Goal: Information Seeking & Learning: Learn about a topic

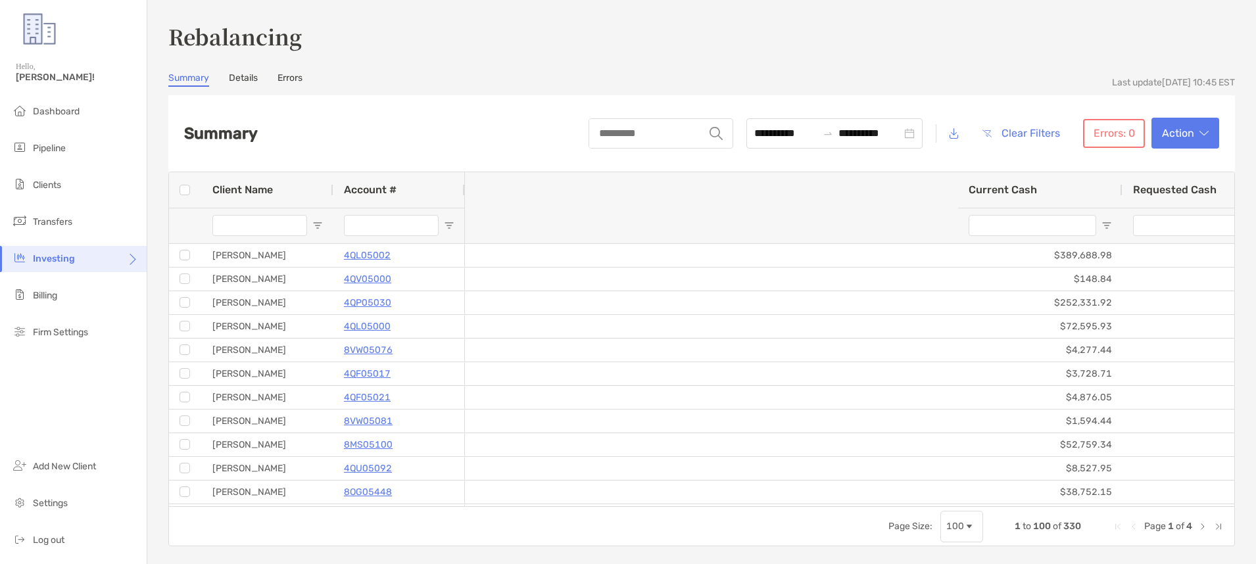
scroll to position [0, 686]
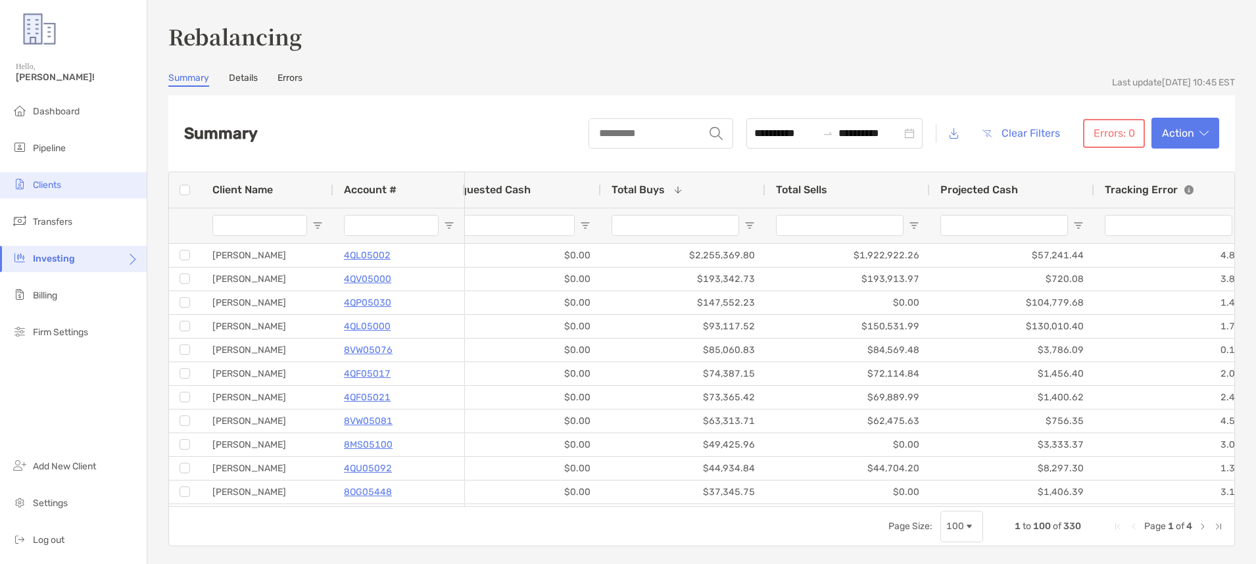
click at [70, 181] on li "Clients" at bounding box center [73, 185] width 147 height 26
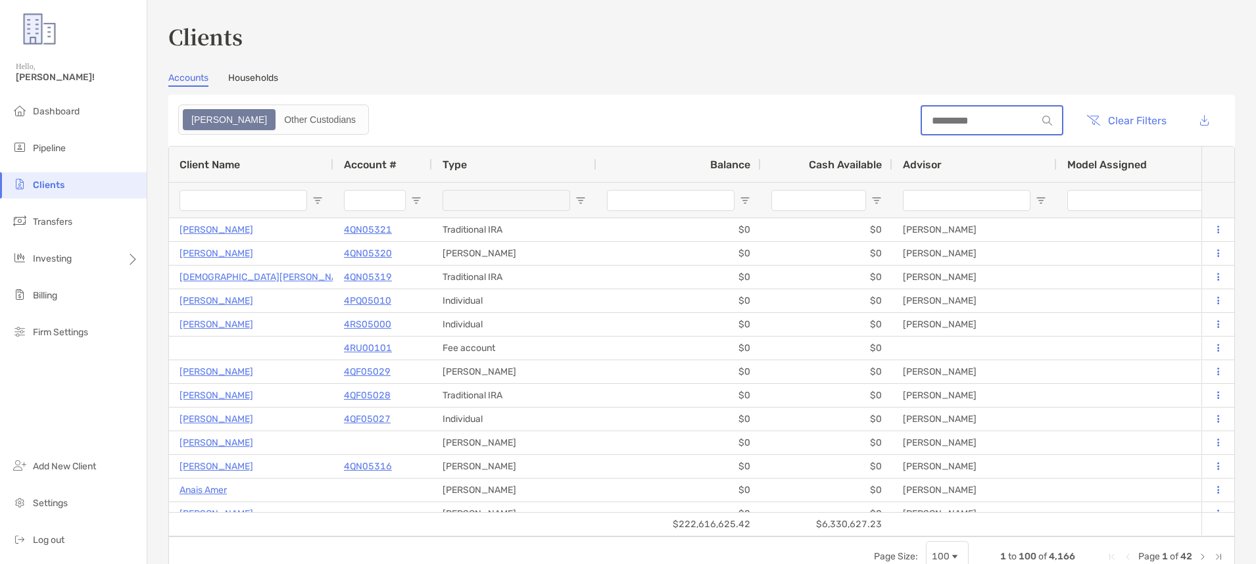
click at [936, 120] on input at bounding box center [979, 120] width 115 height 11
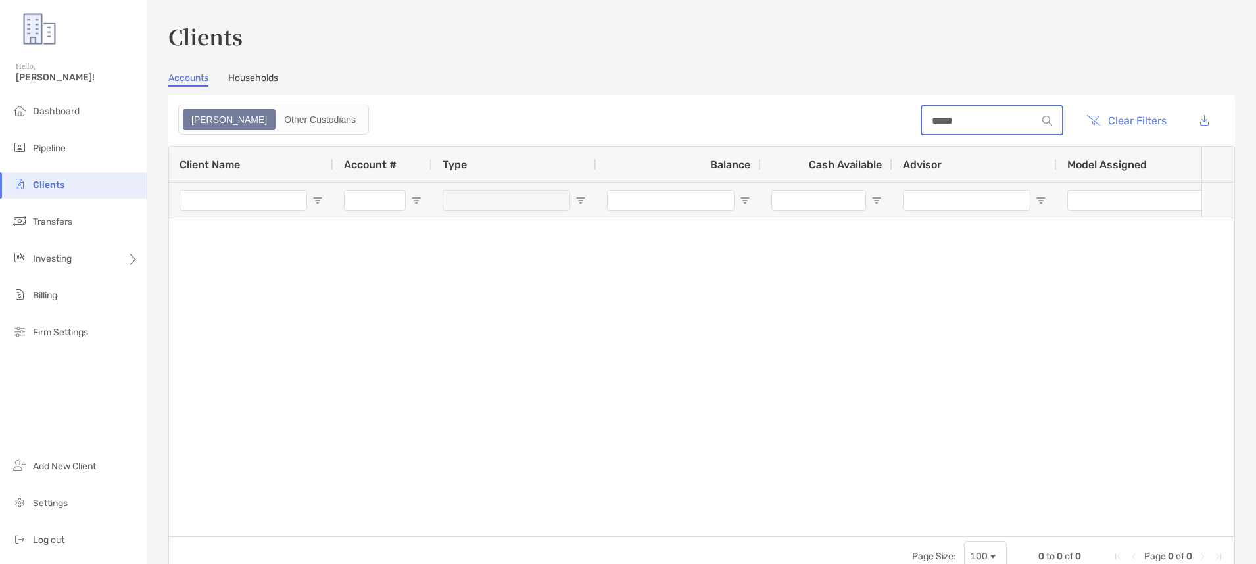
type input "*****"
drag, startPoint x: 1142, startPoint y: 115, endPoint x: 1019, endPoint y: 120, distance: 122.4
click at [1142, 115] on button "Clear Filters" at bounding box center [1127, 120] width 100 height 29
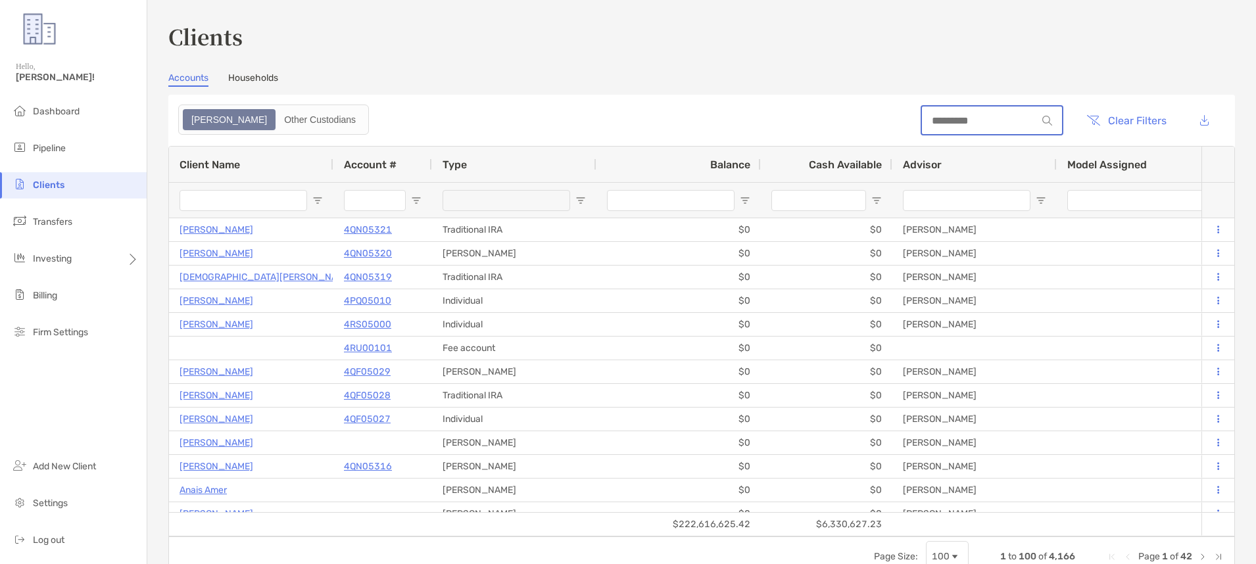
click at [937, 121] on input at bounding box center [979, 120] width 115 height 11
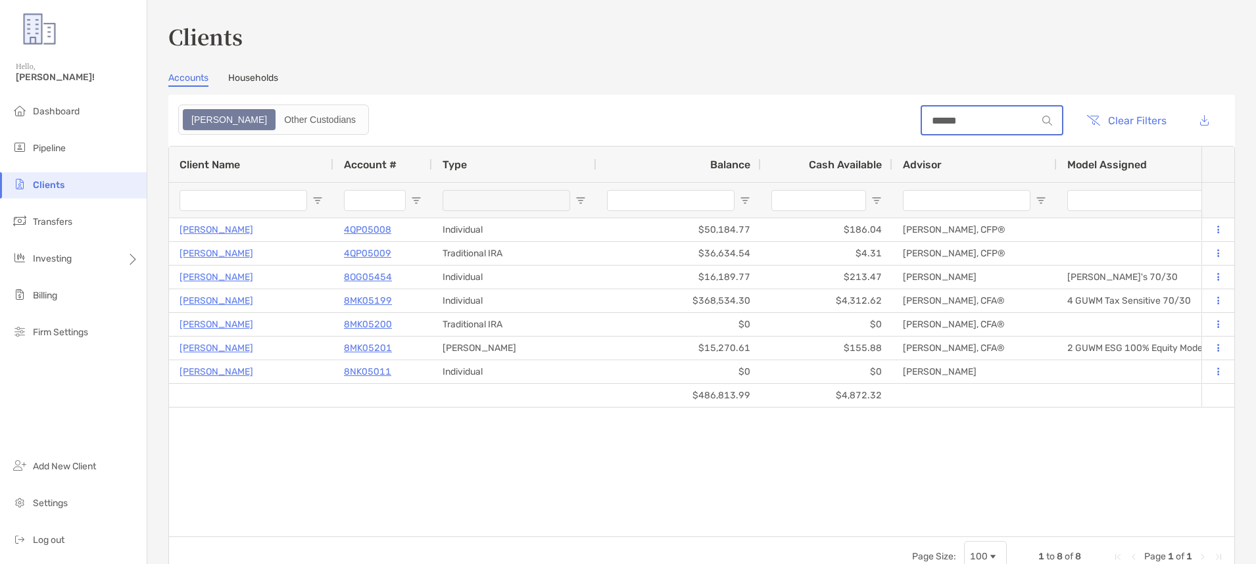
type input "******"
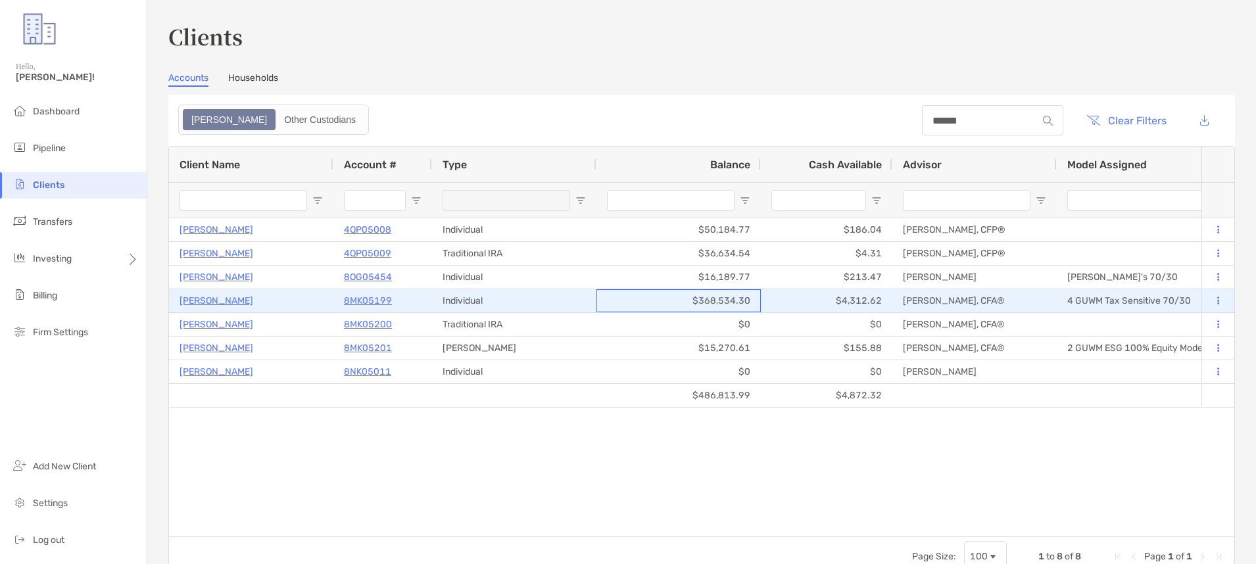
click at [723, 297] on div "$368,534.30" at bounding box center [678, 300] width 164 height 23
click at [376, 302] on p "8MK05199" at bounding box center [368, 301] width 48 height 16
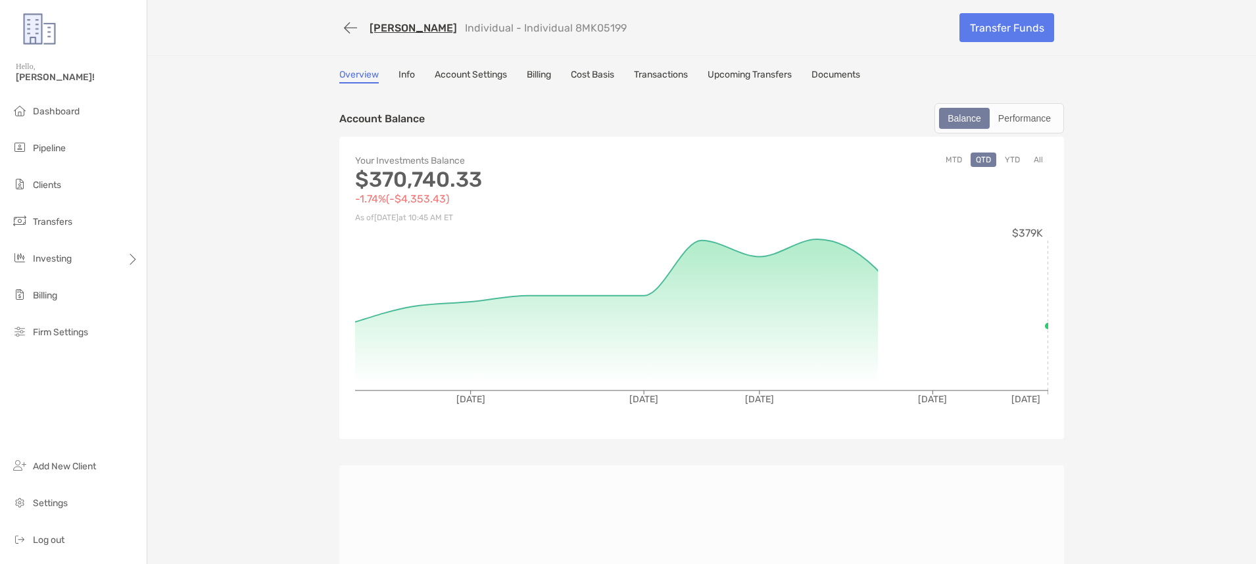
click at [607, 75] on link "Cost Basis" at bounding box center [592, 76] width 43 height 14
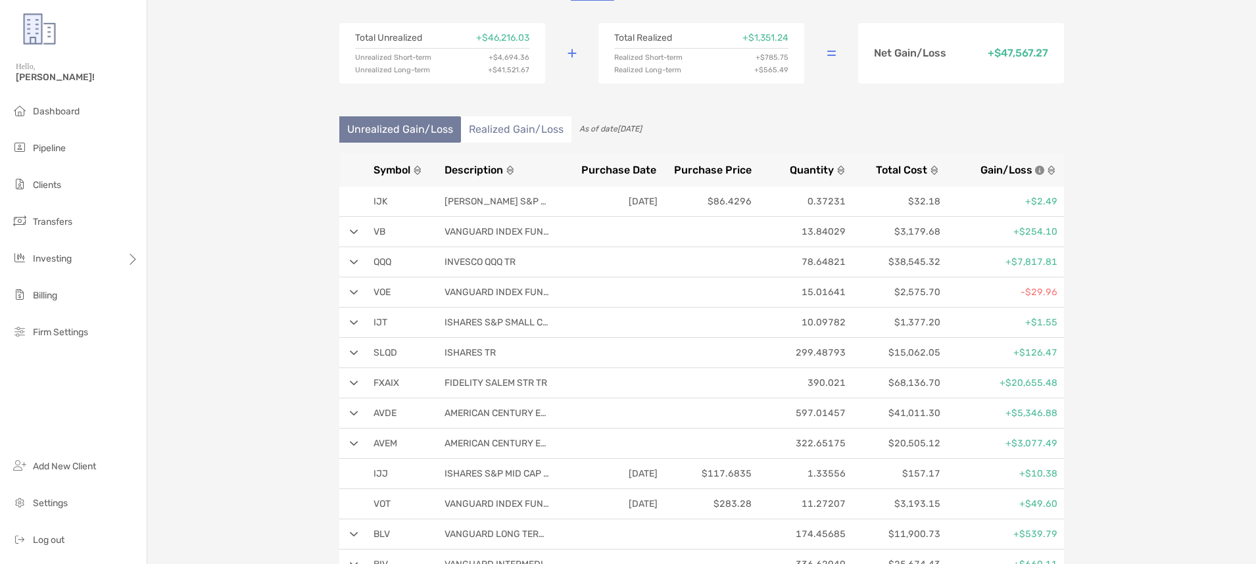
scroll to position [82, 0]
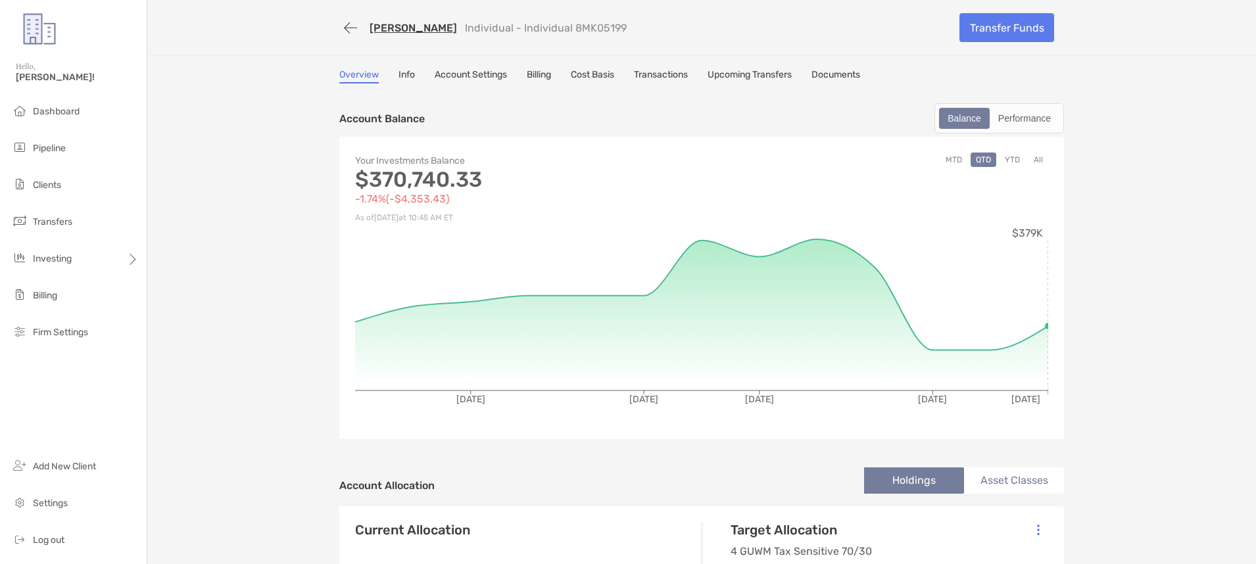
click at [395, 30] on link "Elliot Harris" at bounding box center [413, 28] width 87 height 12
click at [201, 283] on span "Rebalancing" at bounding box center [184, 284] width 52 height 11
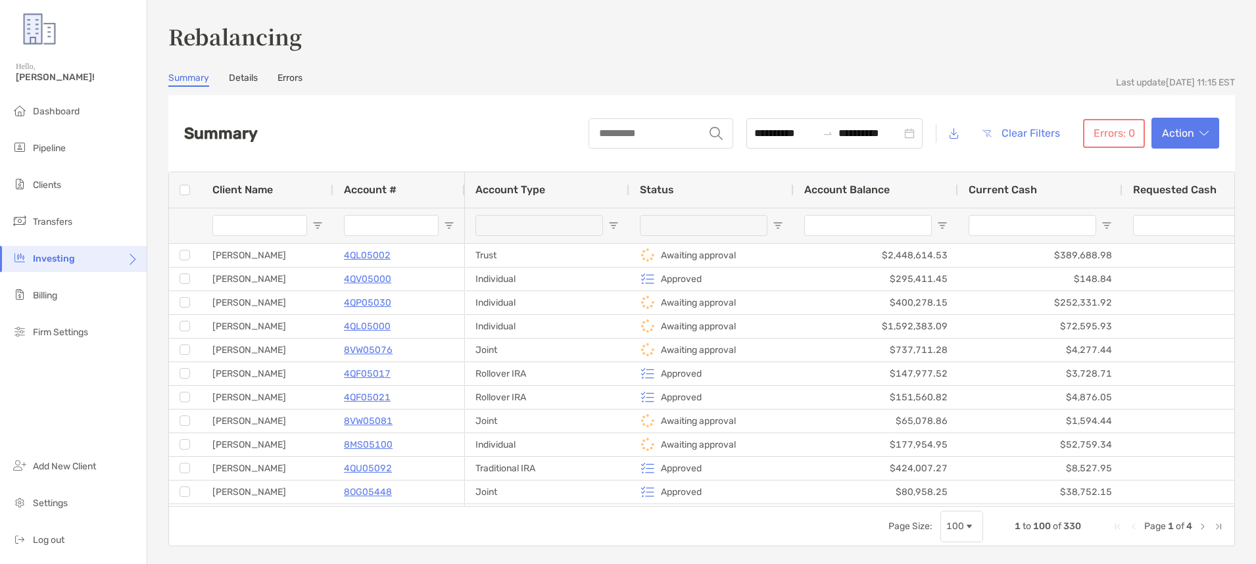
click at [777, 226] on span "Open Filter Menu" at bounding box center [778, 225] width 11 height 11
type input "**********"
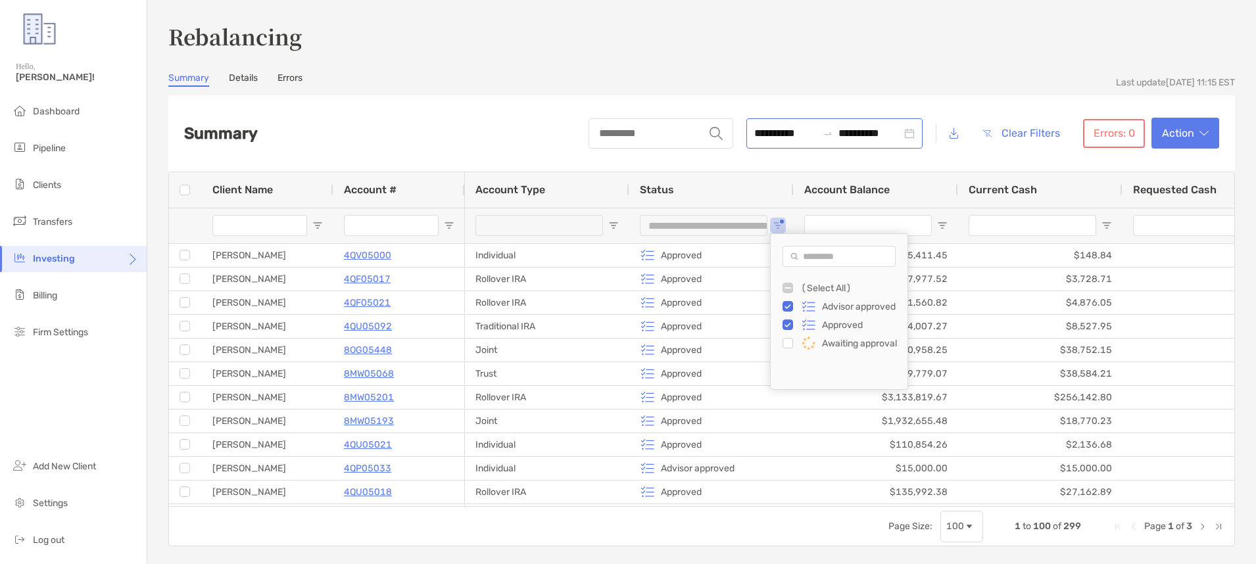
drag, startPoint x: 745, startPoint y: 82, endPoint x: 814, endPoint y: 137, distance: 87.9
click at [746, 82] on div "Summary Details Errors" at bounding box center [701, 79] width 1067 height 14
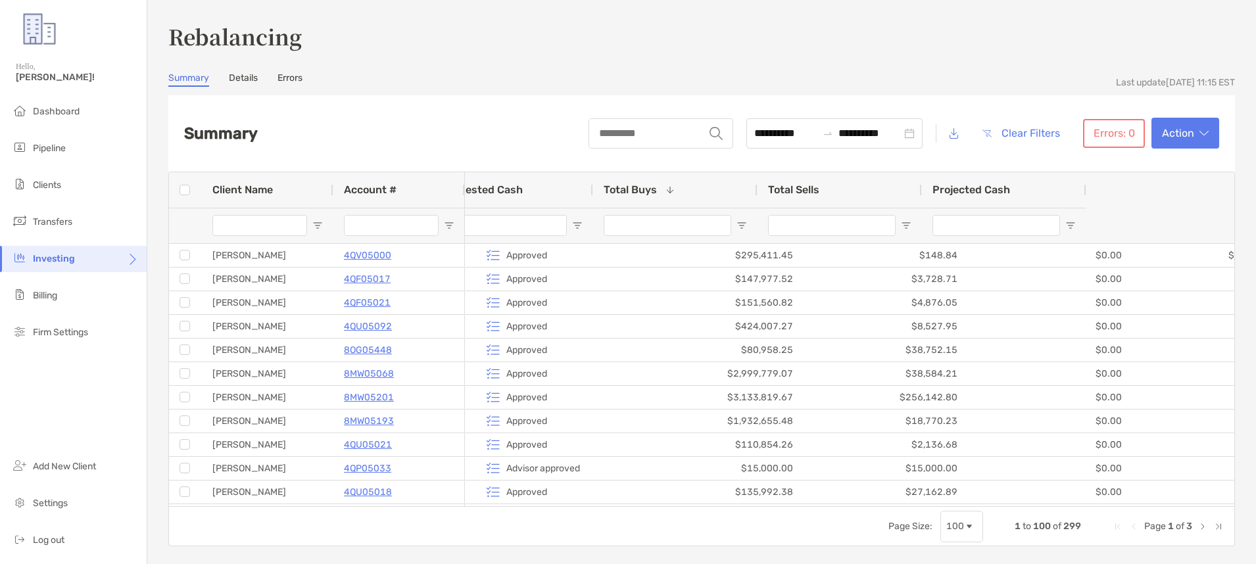
scroll to position [0, 694]
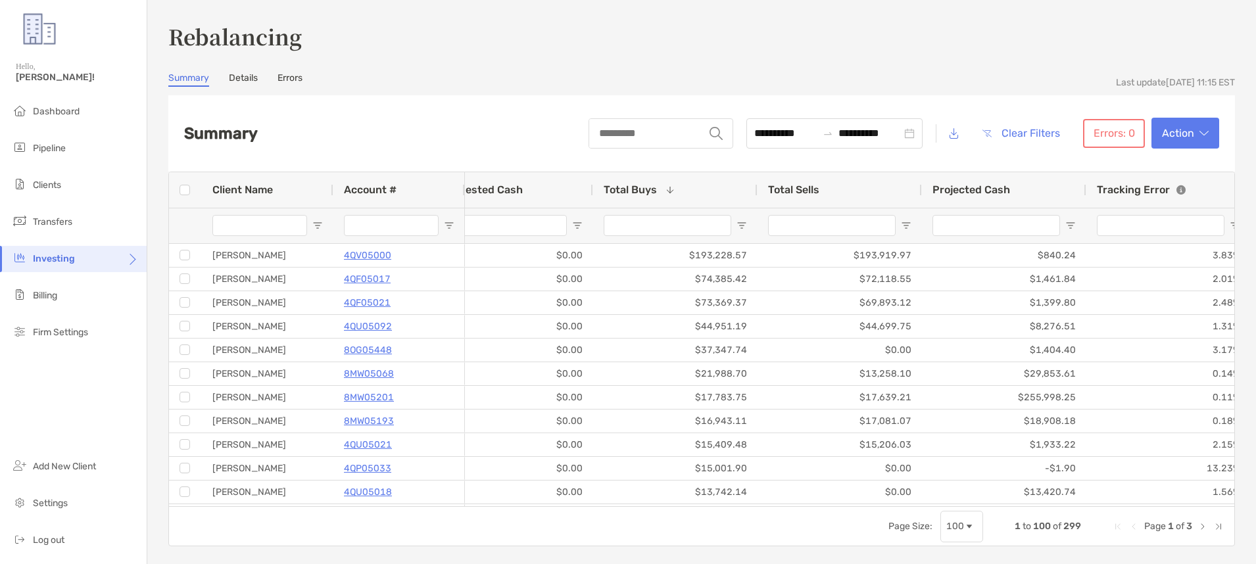
click at [1050, 196] on div "Projected Cash" at bounding box center [1004, 190] width 143 height 36
click at [1050, 196] on div "Projected Cash 1" at bounding box center [1004, 190] width 143 height 36
click at [1035, 199] on div "Projected Cash" at bounding box center [1004, 190] width 143 height 36
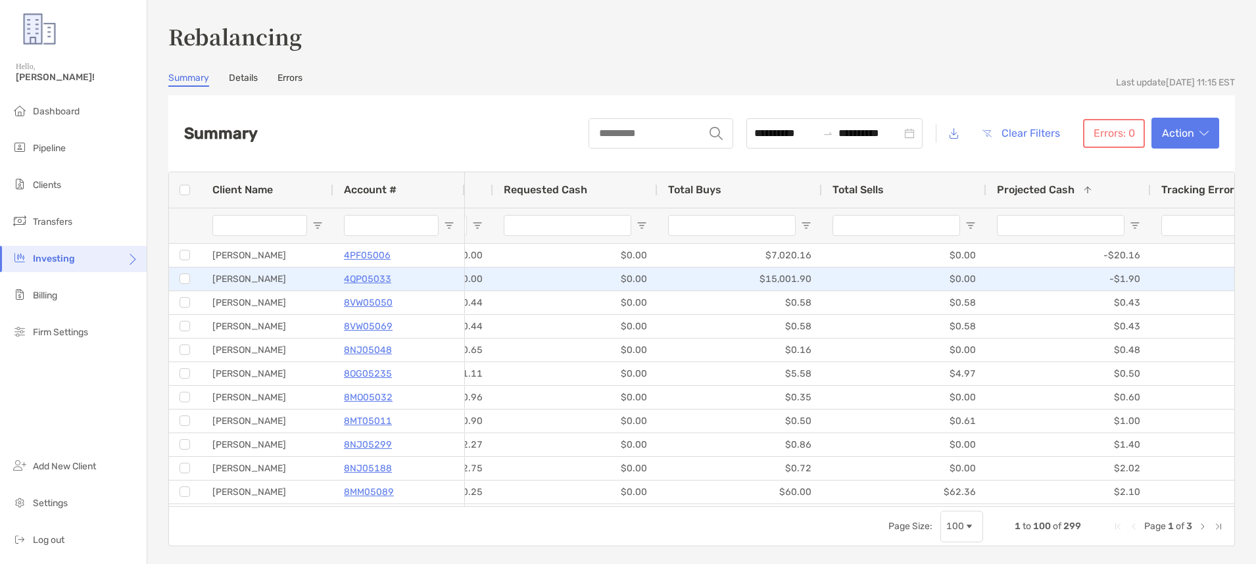
scroll to position [0, 0]
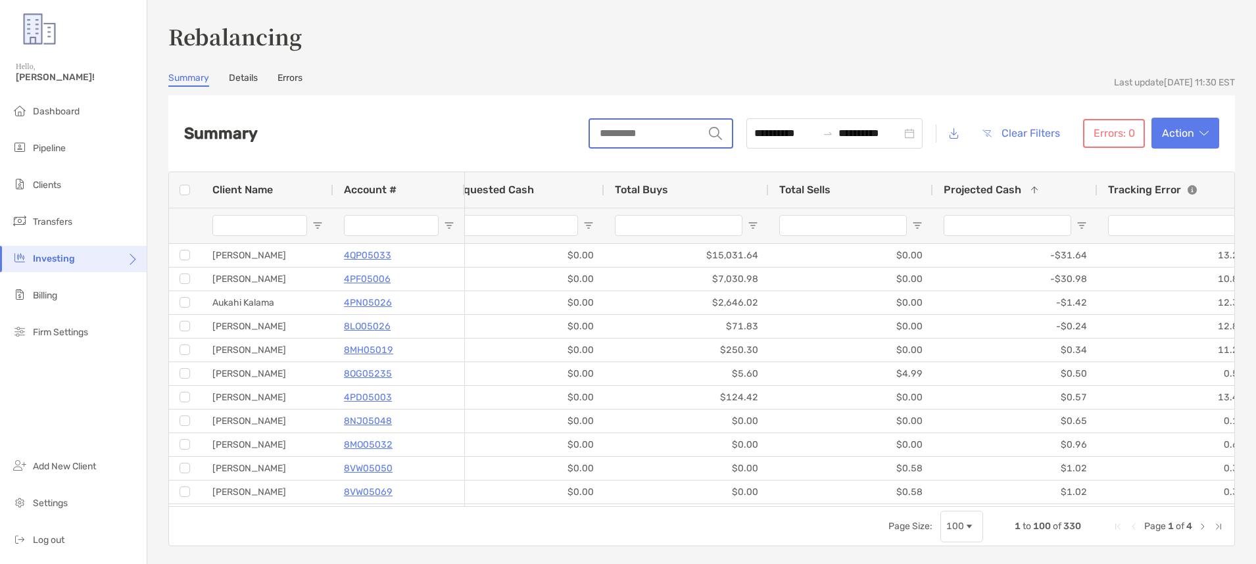
click at [590, 131] on input "string" at bounding box center [647, 134] width 114 height 28
paste input "********"
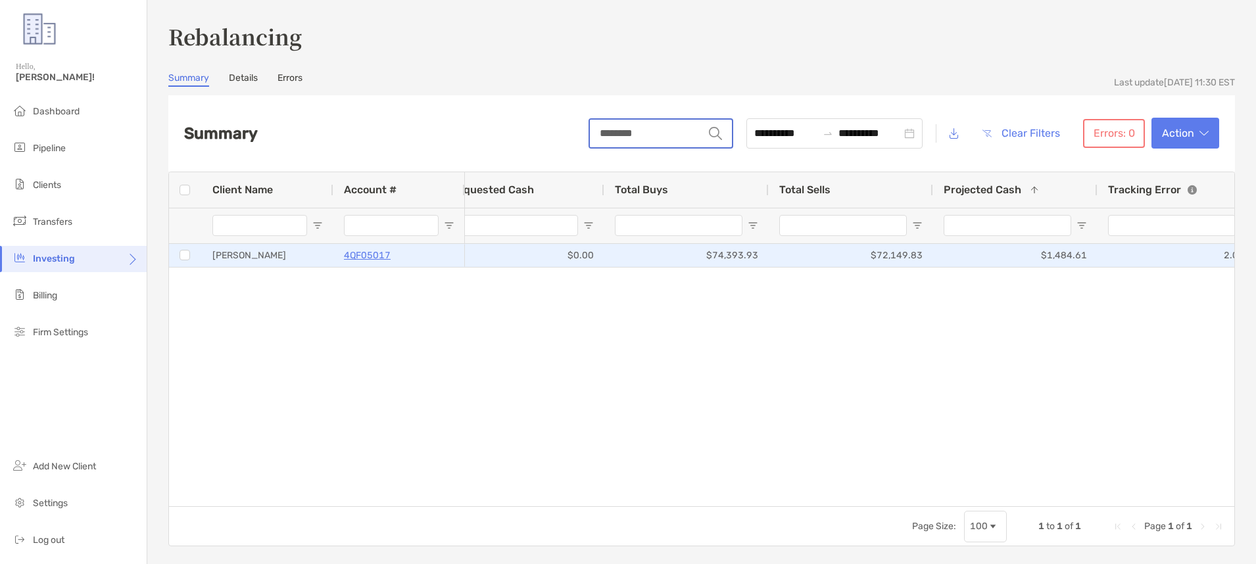
type input "********"
click at [796, 258] on div "$72,149.83" at bounding box center [851, 255] width 164 height 23
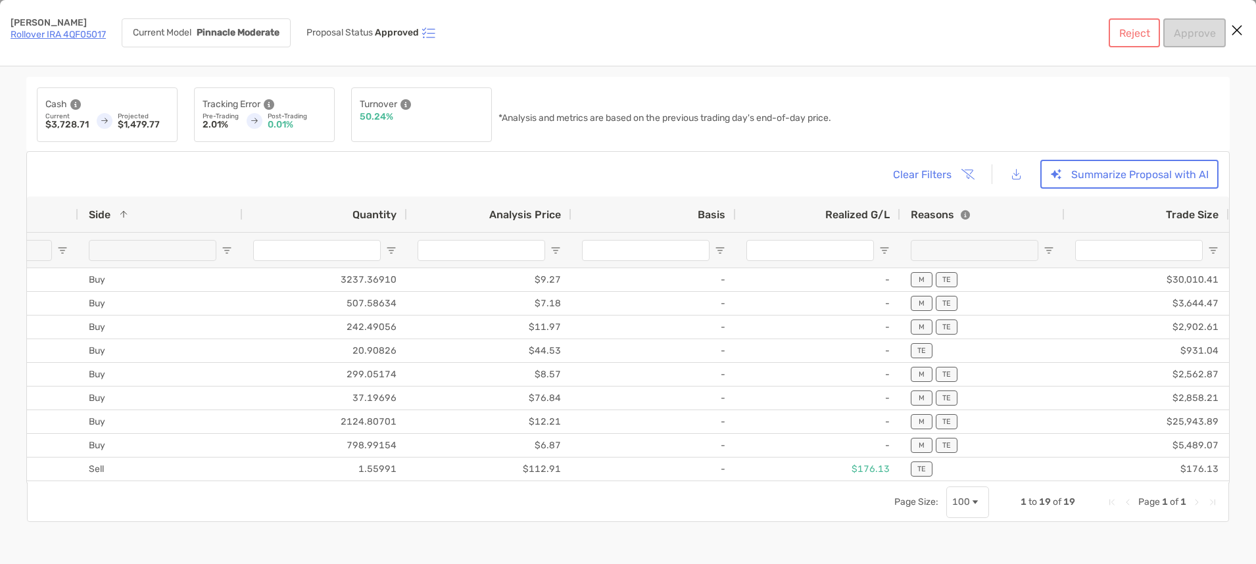
scroll to position [0, 237]
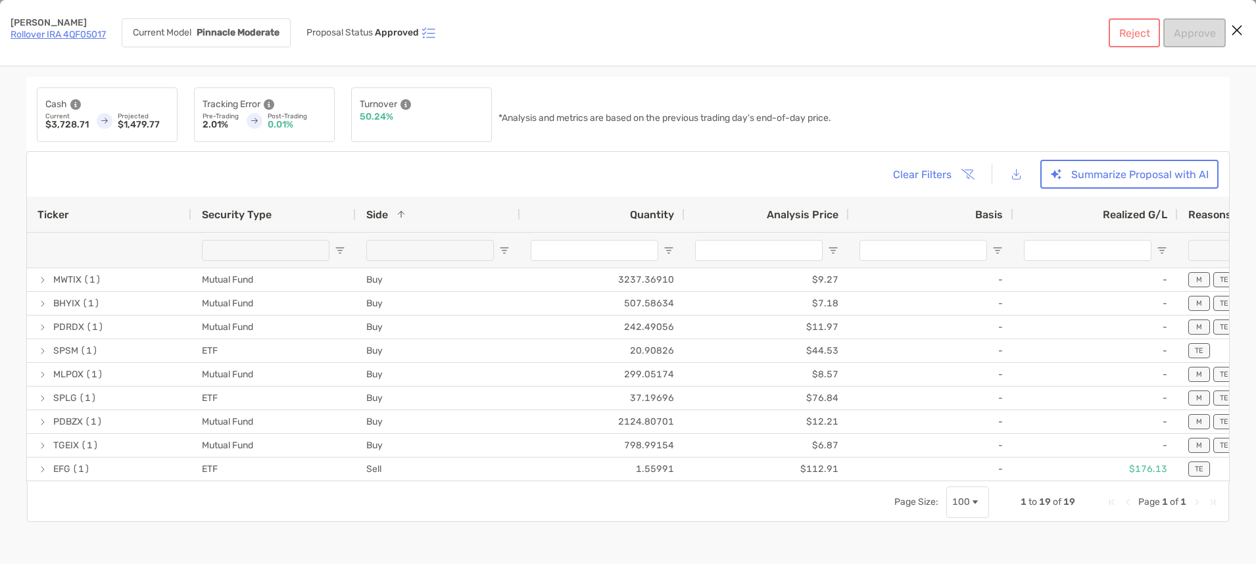
click at [1236, 31] on icon "Close modal" at bounding box center [1237, 30] width 12 height 16
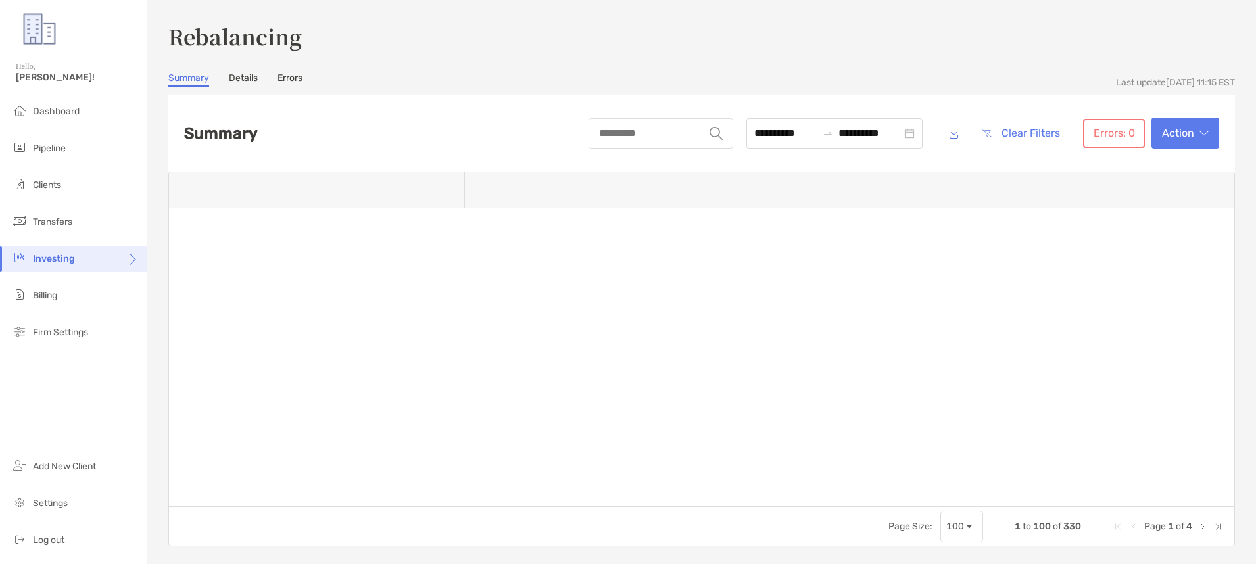
click at [1240, 31] on div "**********" at bounding box center [701, 282] width 1109 height 564
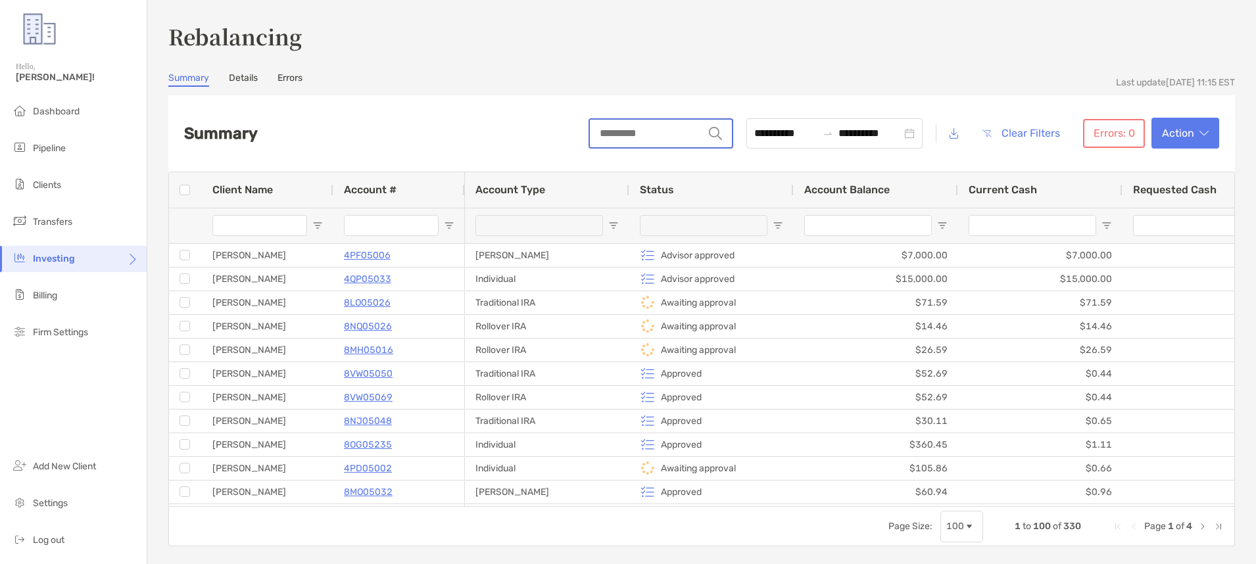
click at [635, 128] on input "string" at bounding box center [647, 134] width 114 height 28
paste input "********"
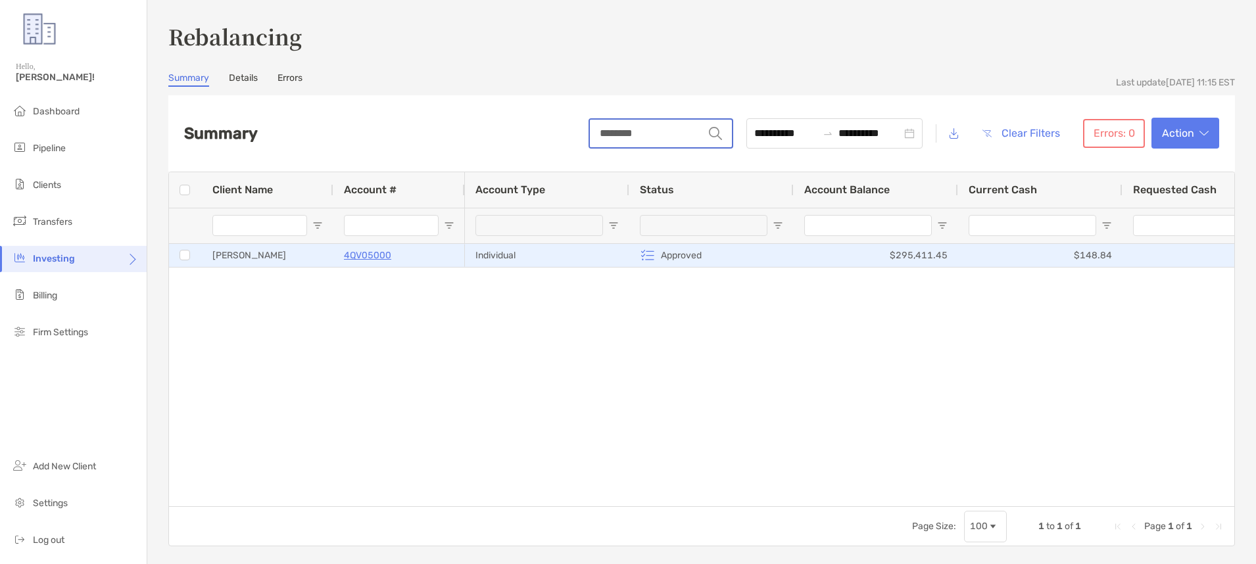
type input "********"
click at [505, 252] on div "Individual" at bounding box center [547, 255] width 164 height 23
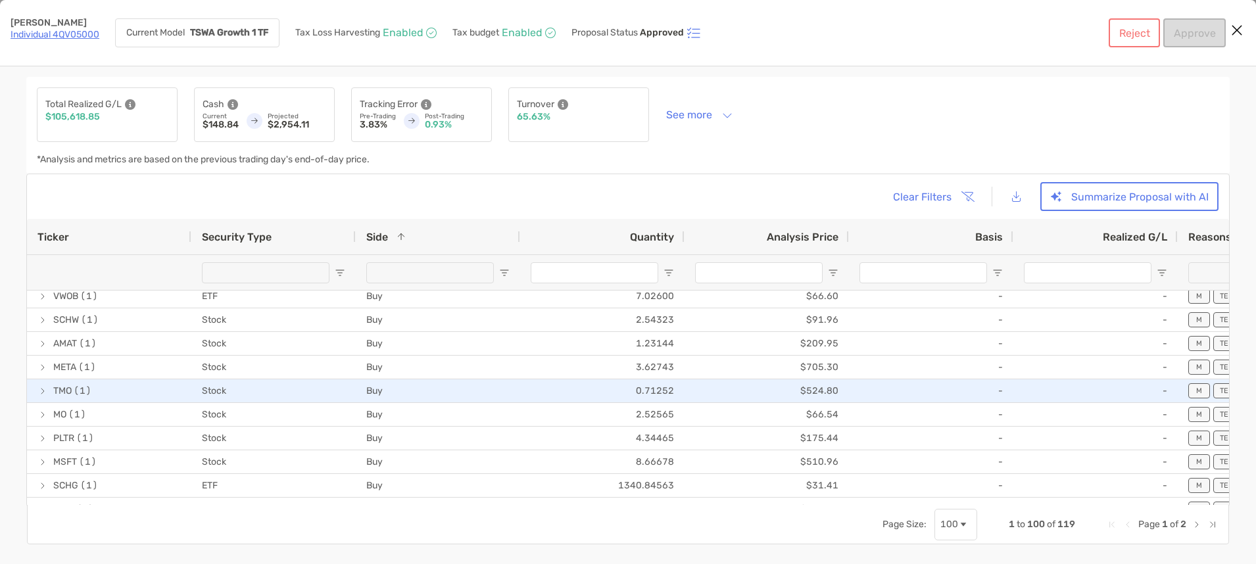
scroll to position [1461, 0]
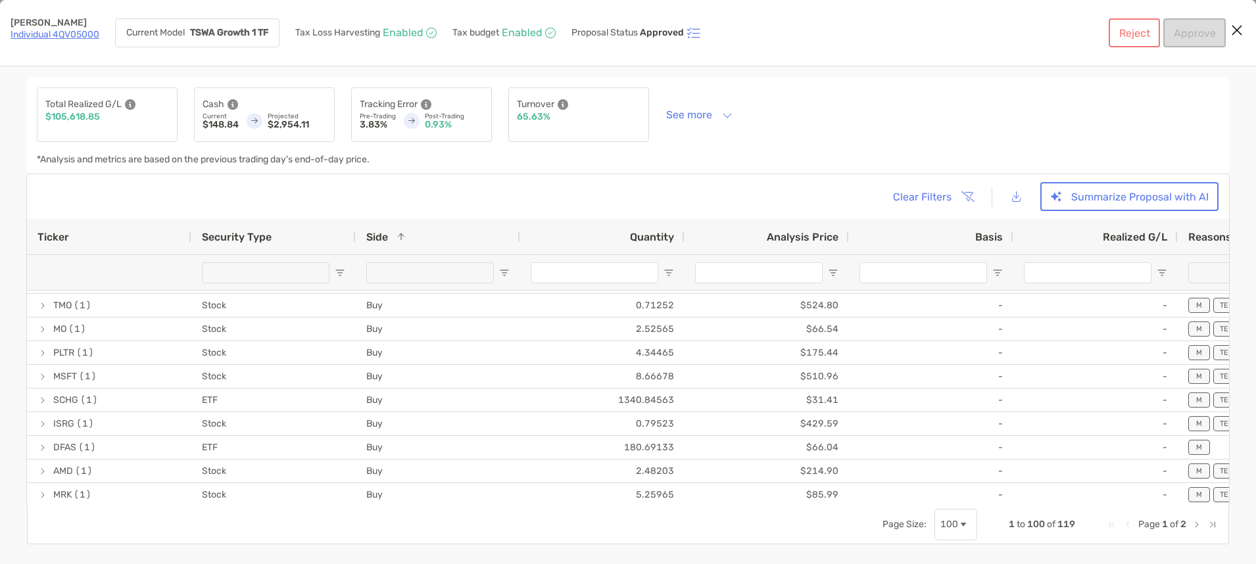
click at [383, 235] on span "Side" at bounding box center [377, 237] width 22 height 12
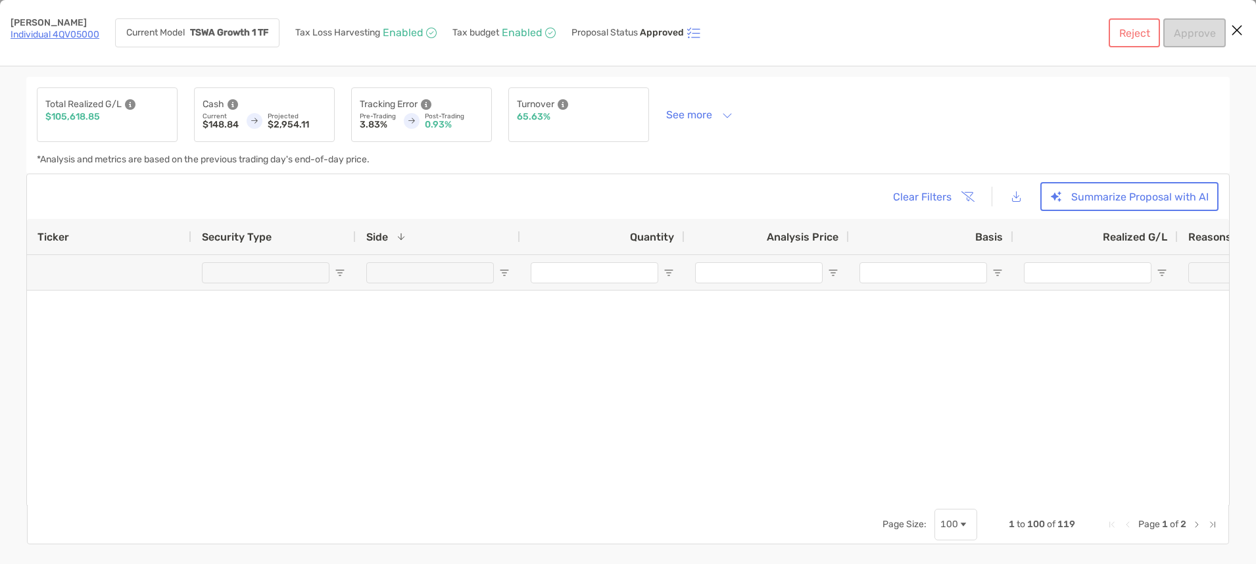
scroll to position [0, 0]
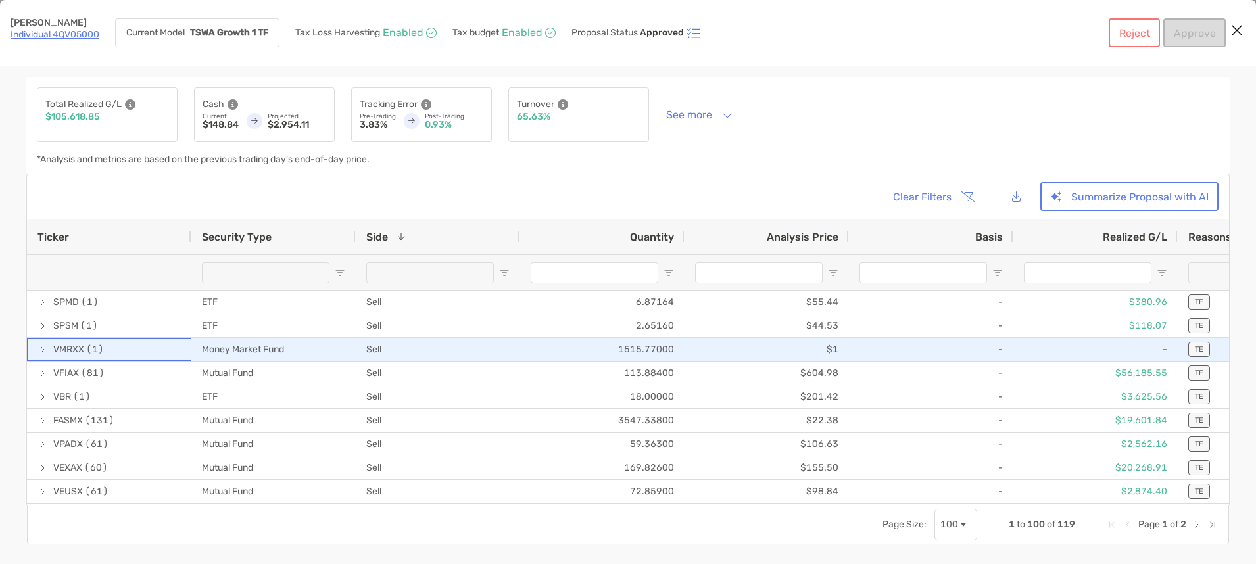
click at [41, 349] on span "[object Object]" at bounding box center [42, 350] width 11 height 11
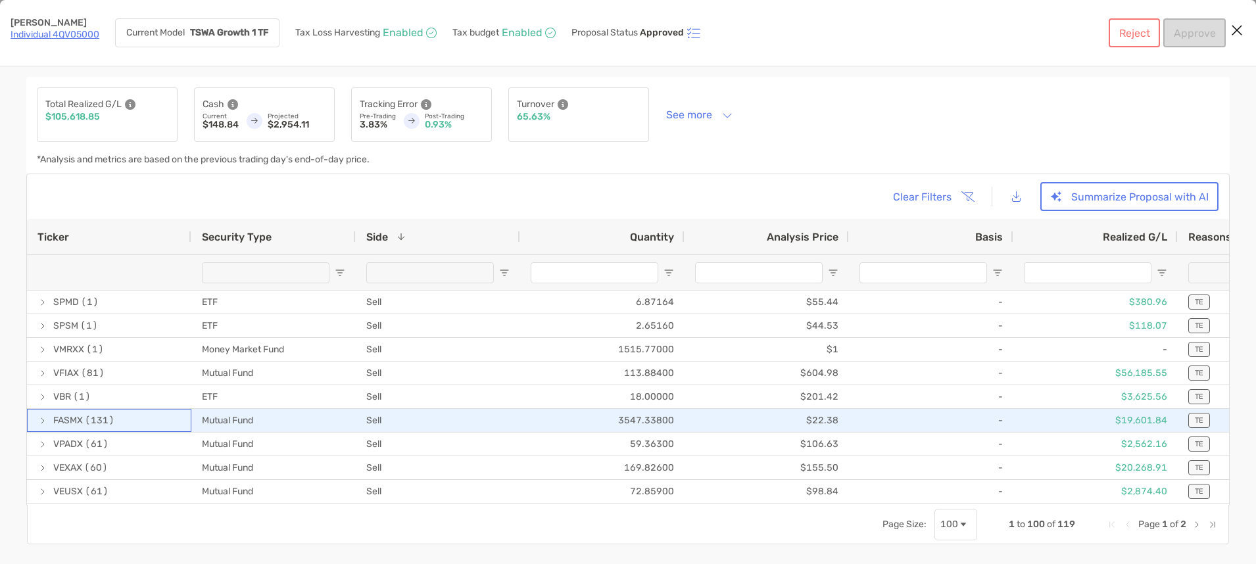
click at [44, 424] on span "[object Object]" at bounding box center [42, 421] width 11 height 11
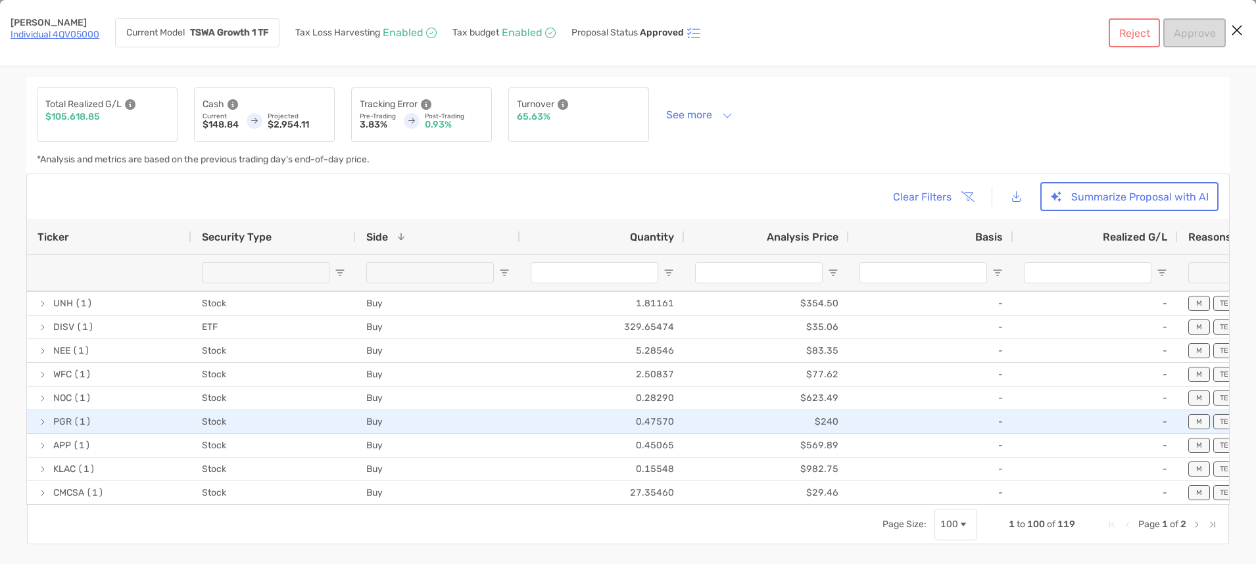
scroll to position [257, 0]
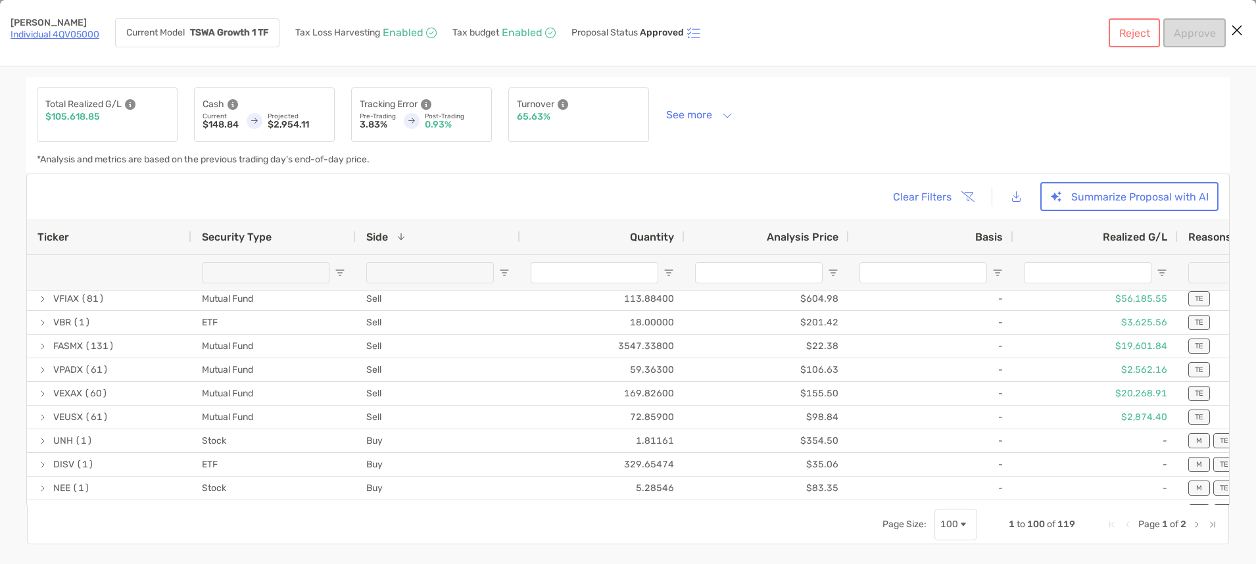
click at [268, 127] on p "$2,954.11" at bounding box center [297, 124] width 59 height 9
click at [717, 112] on button "See more" at bounding box center [699, 114] width 87 height 23
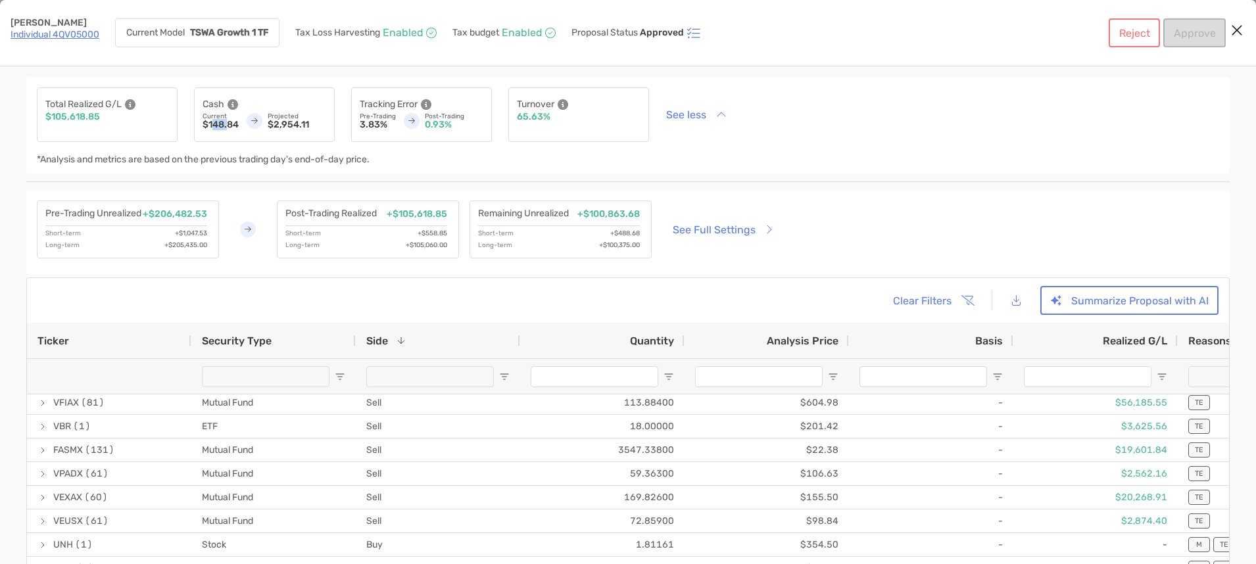
drag, startPoint x: 212, startPoint y: 126, endPoint x: 226, endPoint y: 125, distance: 13.9
click at [226, 125] on p "$148.84" at bounding box center [221, 124] width 36 height 9
drag, startPoint x: 273, startPoint y: 124, endPoint x: 303, endPoint y: 124, distance: 29.6
click at [303, 124] on p "$2,954.11" at bounding box center [297, 124] width 59 height 9
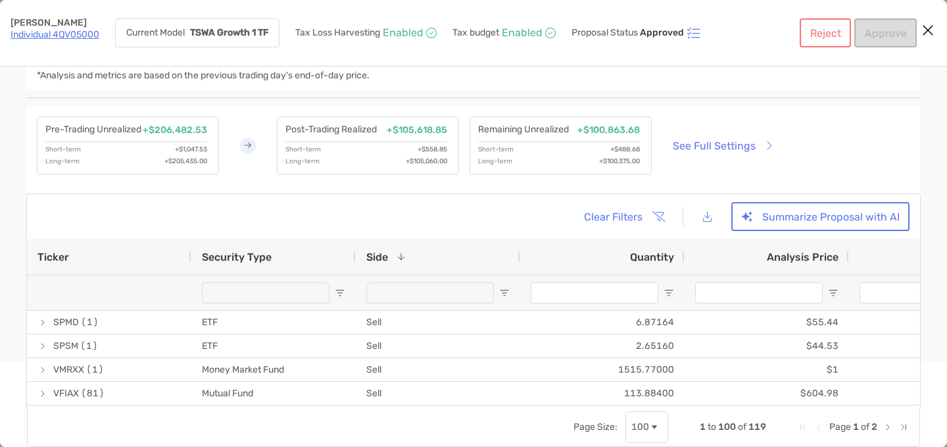
scroll to position [84, 0]
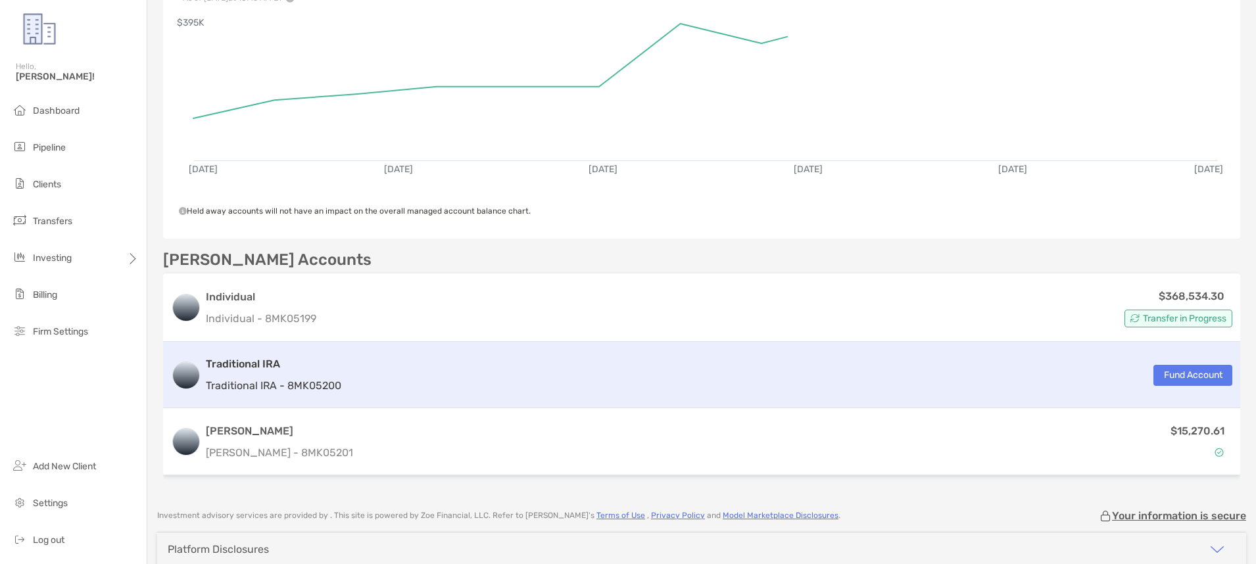
scroll to position [204, 0]
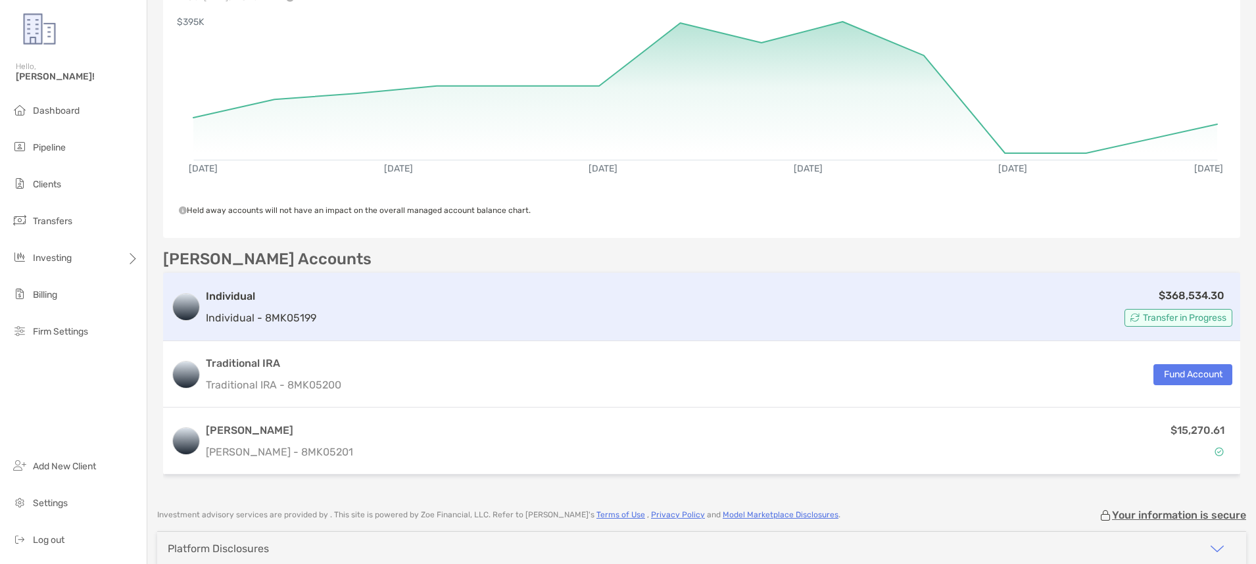
click at [281, 312] on p "Individual - 8MK05199" at bounding box center [261, 318] width 110 height 16
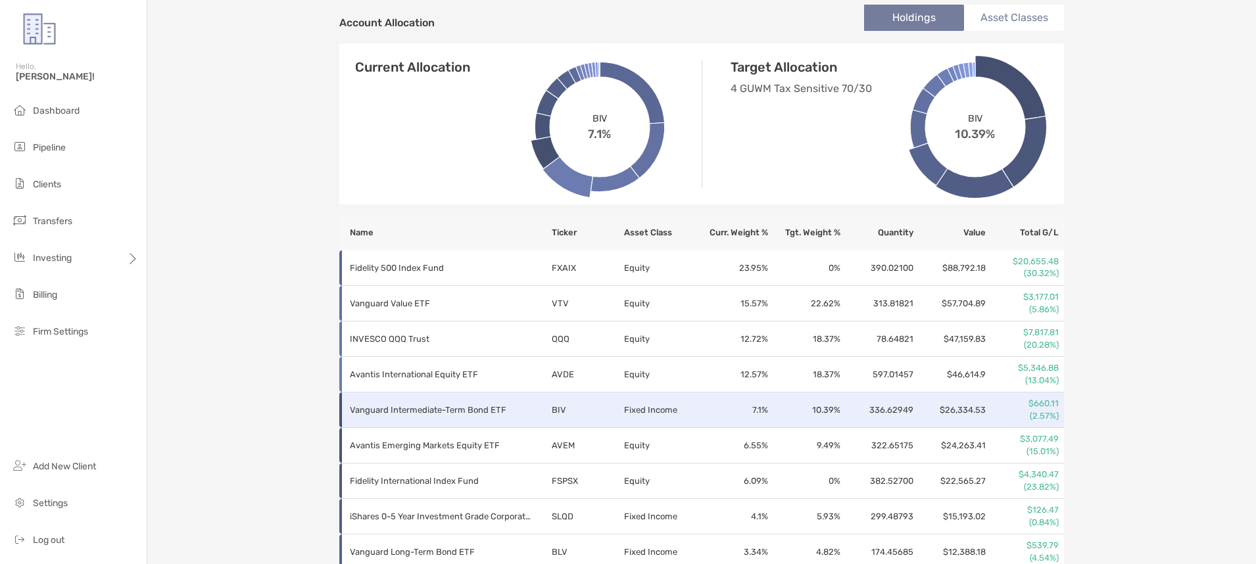
scroll to position [461, 0]
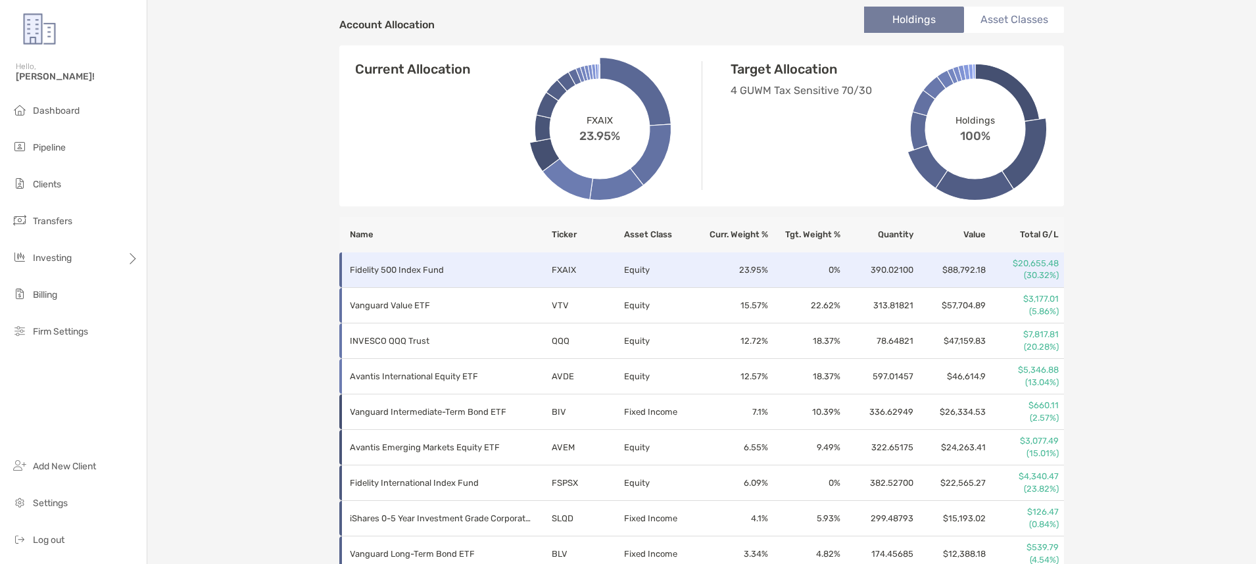
click at [518, 272] on p "Fidelity 500 Index Fund" at bounding box center [442, 270] width 184 height 16
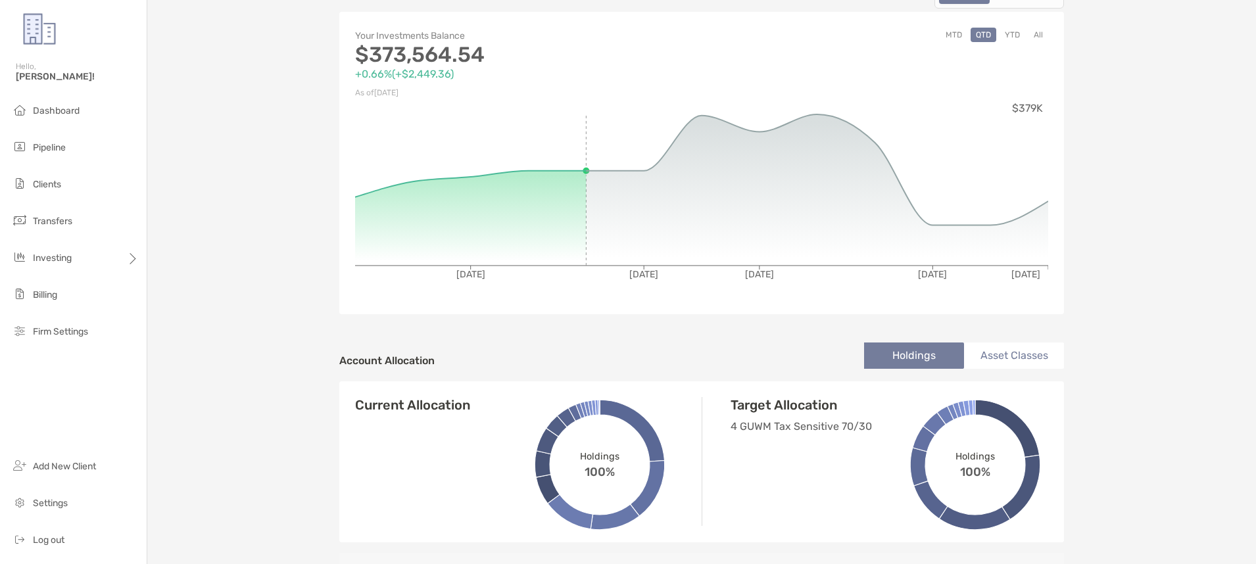
scroll to position [0, 0]
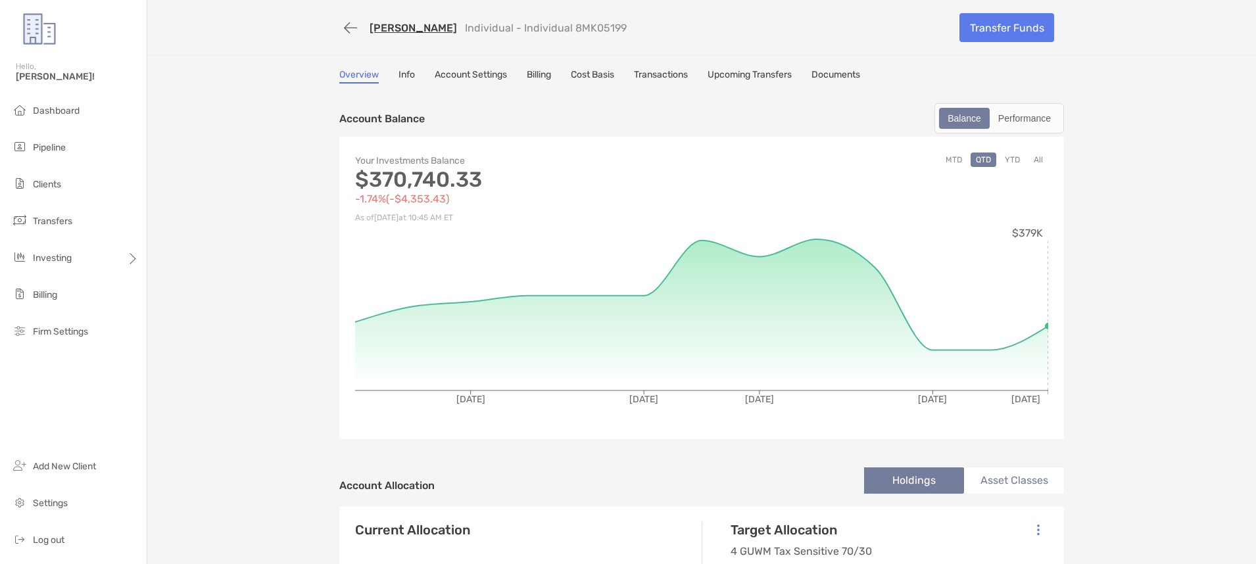
click at [602, 78] on link "Cost Basis" at bounding box center [592, 76] width 43 height 14
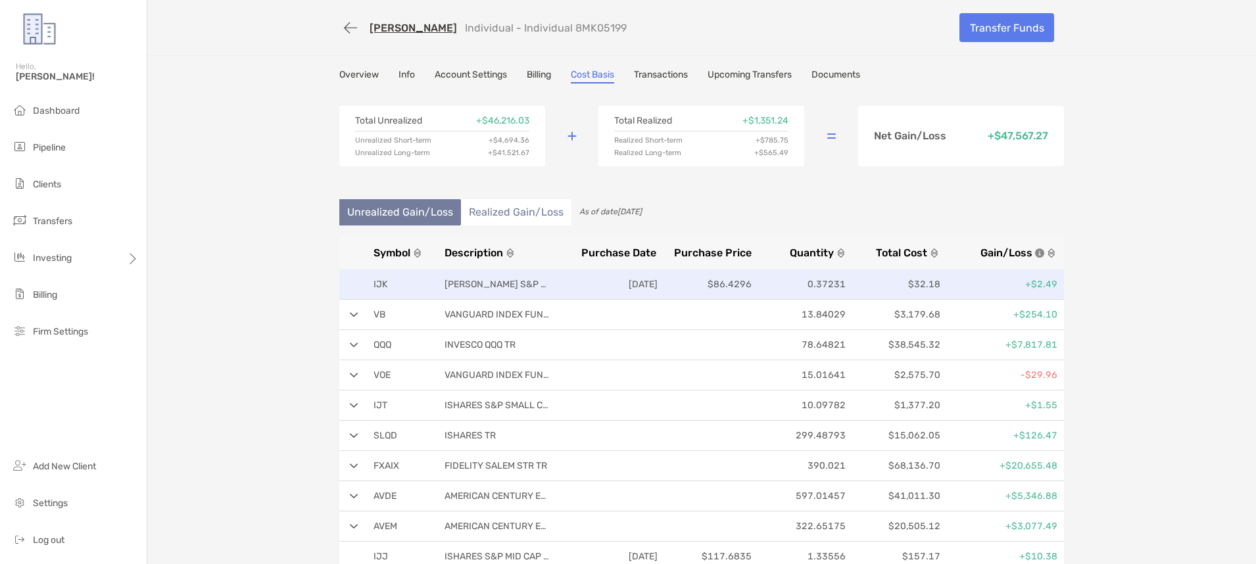
scroll to position [1, 0]
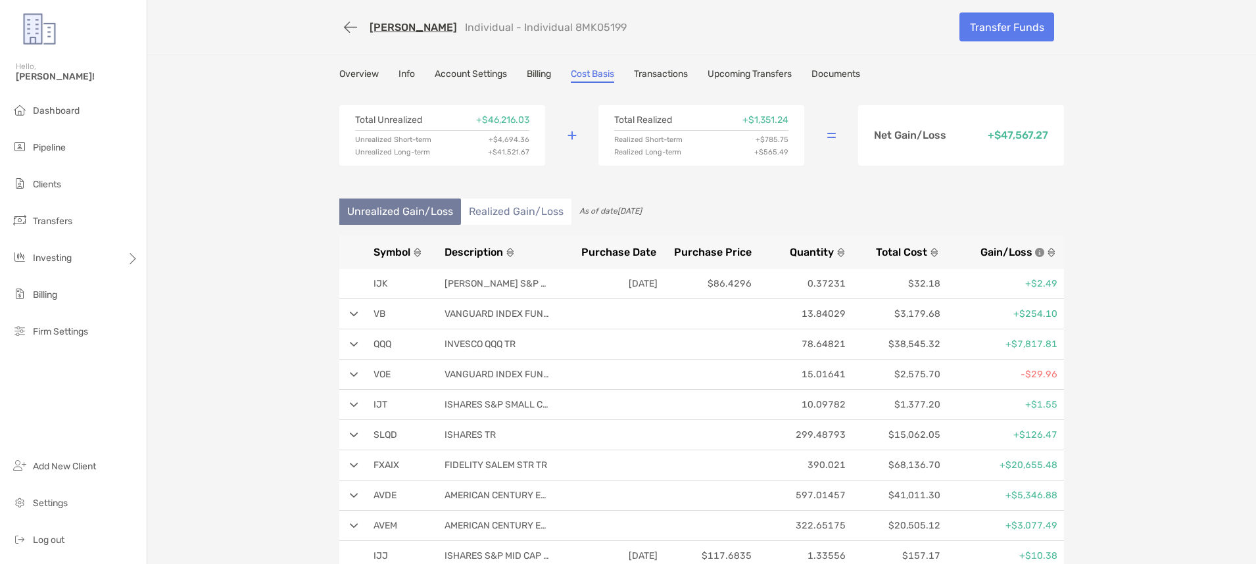
click at [495, 205] on li "Realized Gain/Loss" at bounding box center [516, 212] width 110 height 26
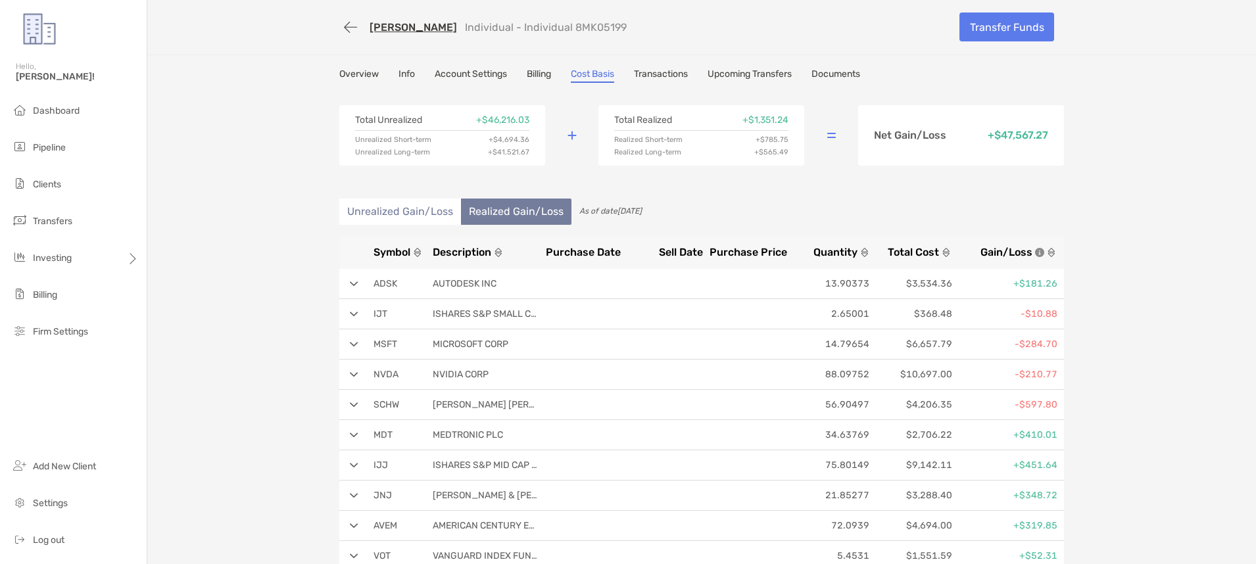
click at [402, 208] on li "Unrealized Gain/Loss" at bounding box center [400, 212] width 122 height 26
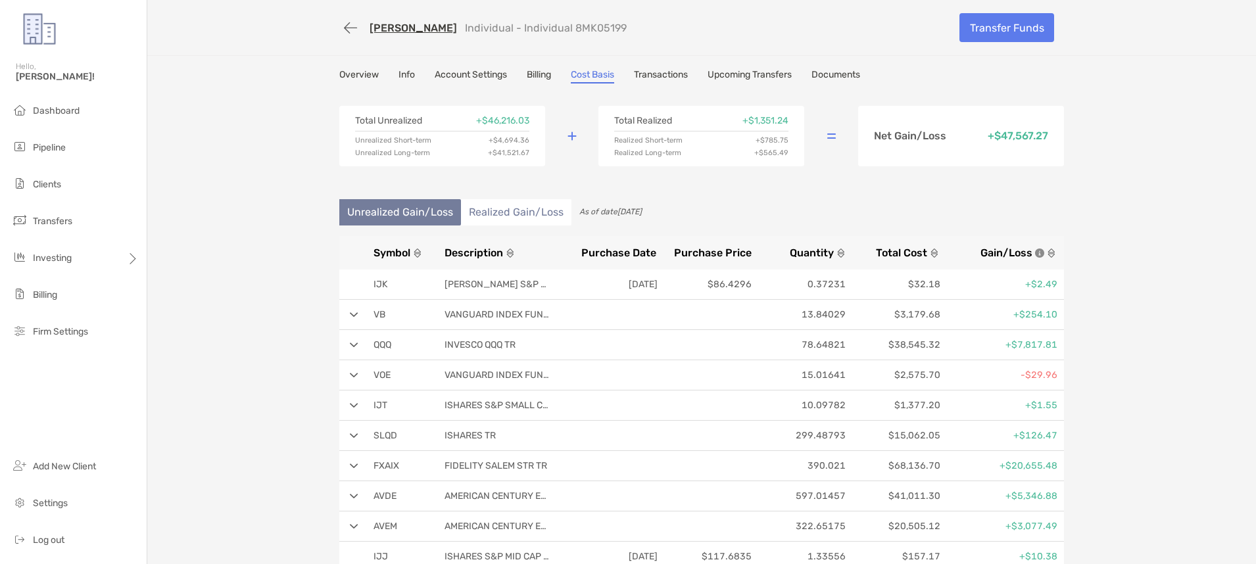
scroll to position [5, 0]
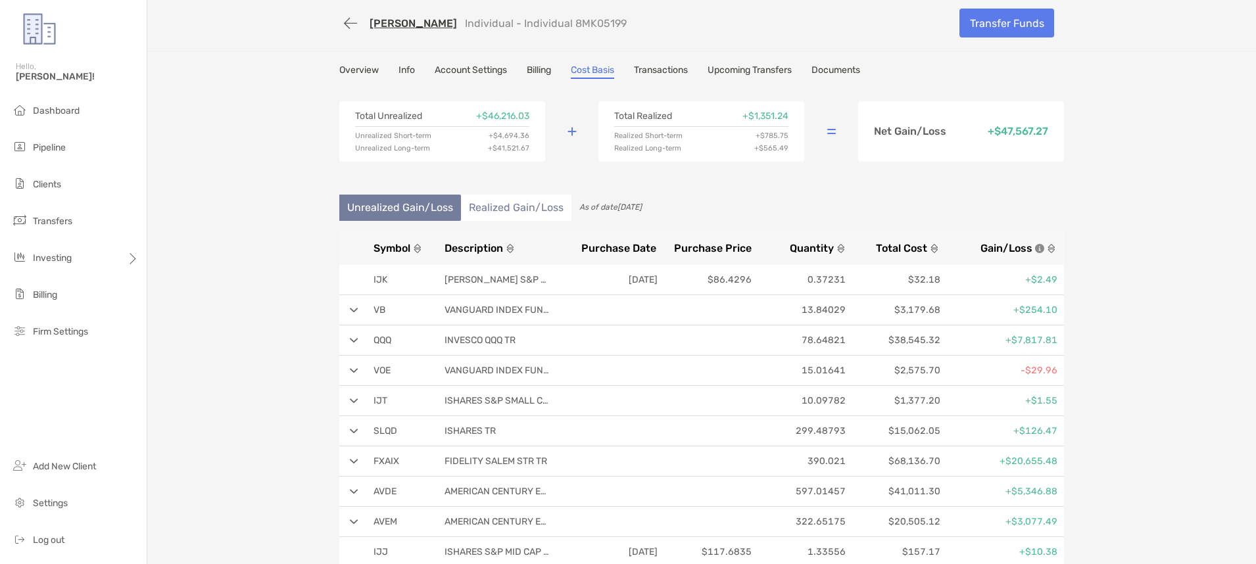
click at [518, 204] on li "Realized Gain/Loss" at bounding box center [516, 208] width 110 height 26
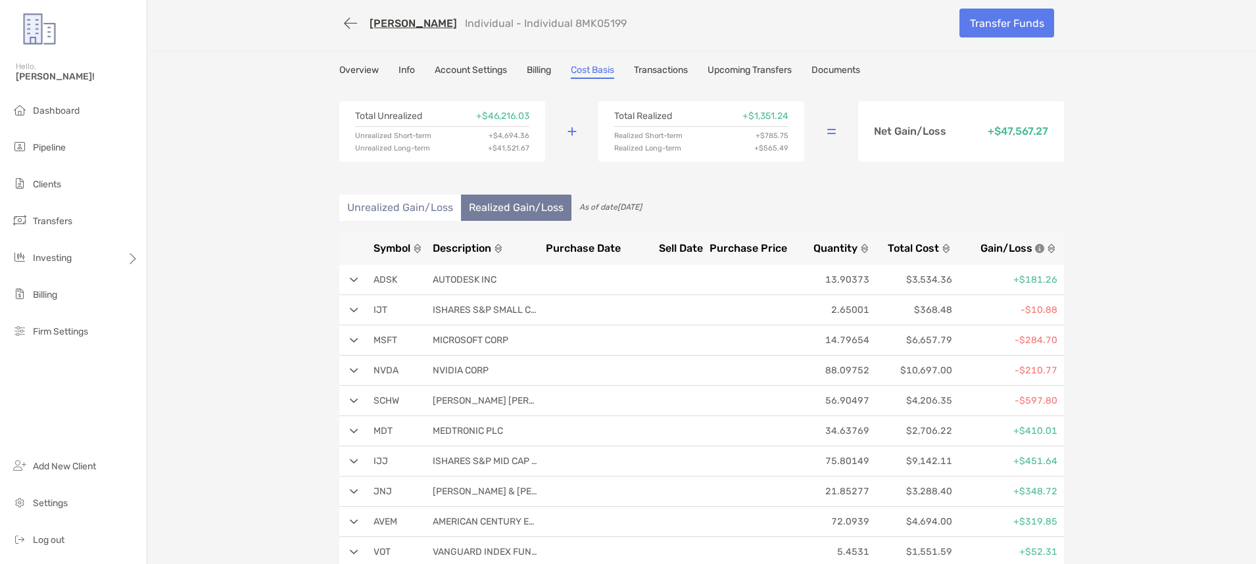
click at [364, 205] on li "Unrealized Gain/Loss" at bounding box center [400, 208] width 122 height 26
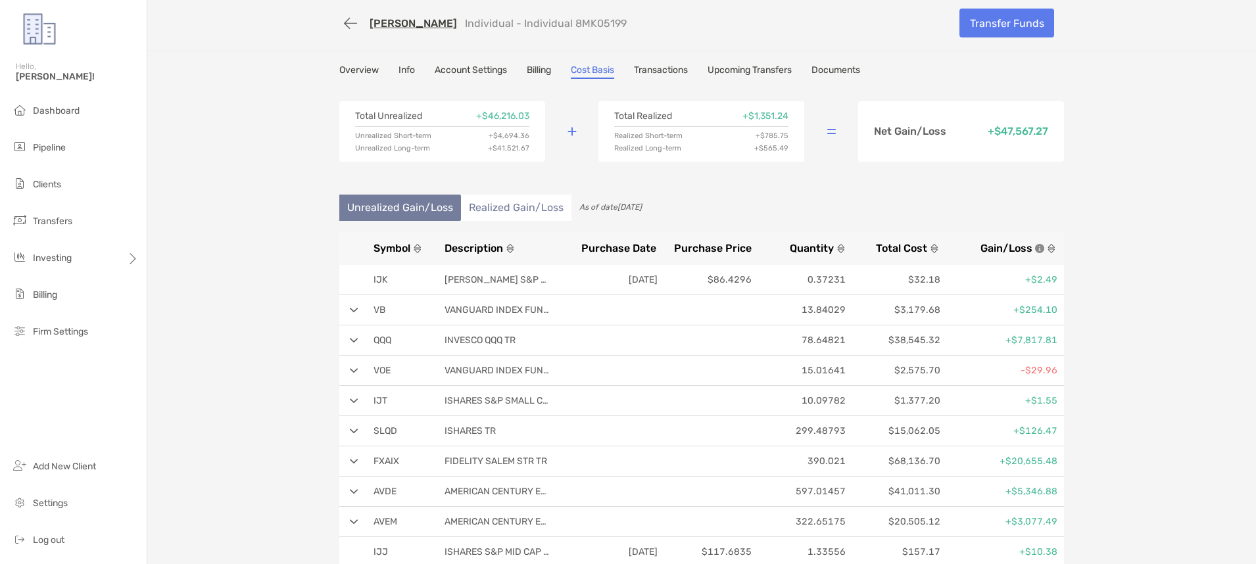
click at [374, 72] on link "Overview" at bounding box center [358, 71] width 39 height 14
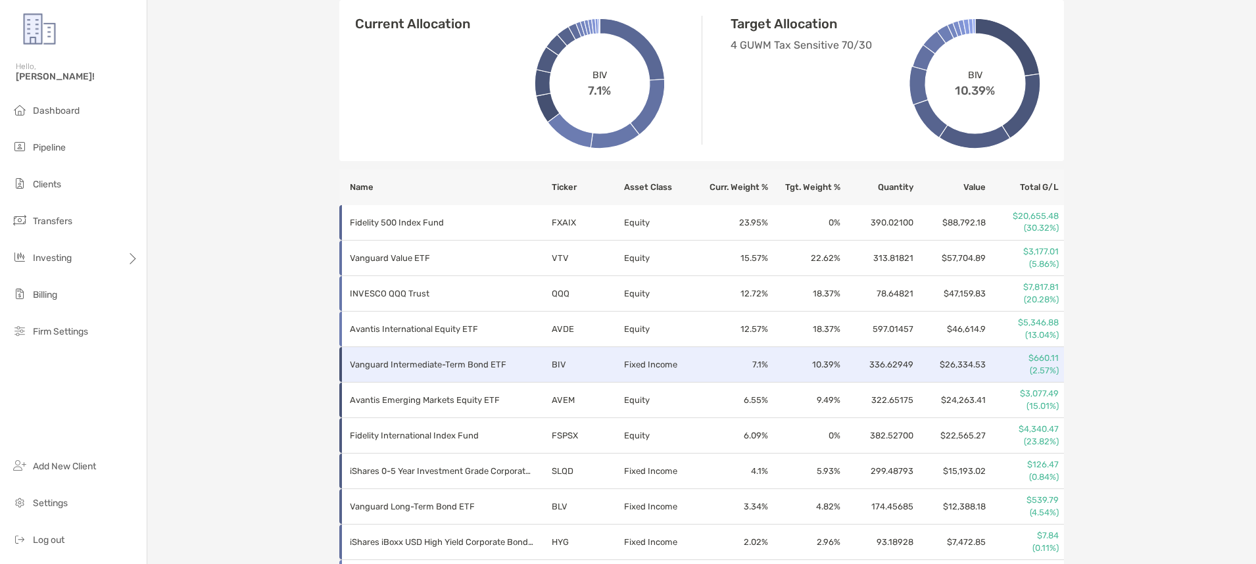
scroll to position [470, 0]
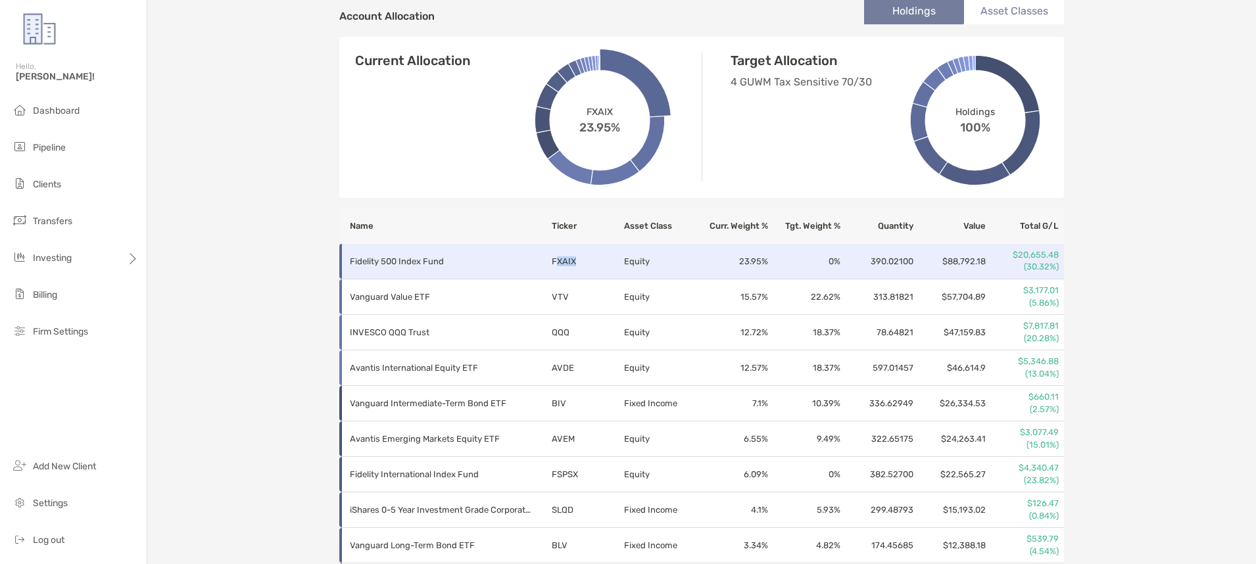
drag, startPoint x: 558, startPoint y: 263, endPoint x: 593, endPoint y: 263, distance: 35.5
click at [593, 263] on td "FXAIX" at bounding box center [587, 262] width 72 height 36
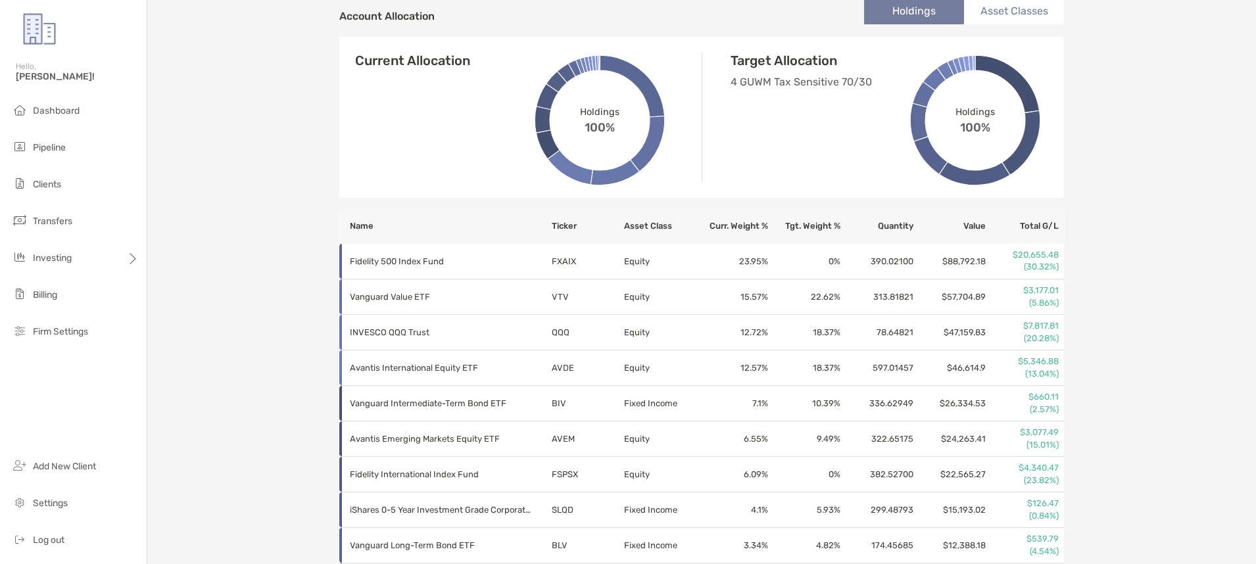
drag, startPoint x: 274, startPoint y: 260, endPoint x: 313, endPoint y: 260, distance: 38.8
click at [274, 260] on div "Elliot Harris Individual - Individual 8MK05199 Transfer Funds Overview Info Acc…" at bounding box center [701, 224] width 1109 height 1388
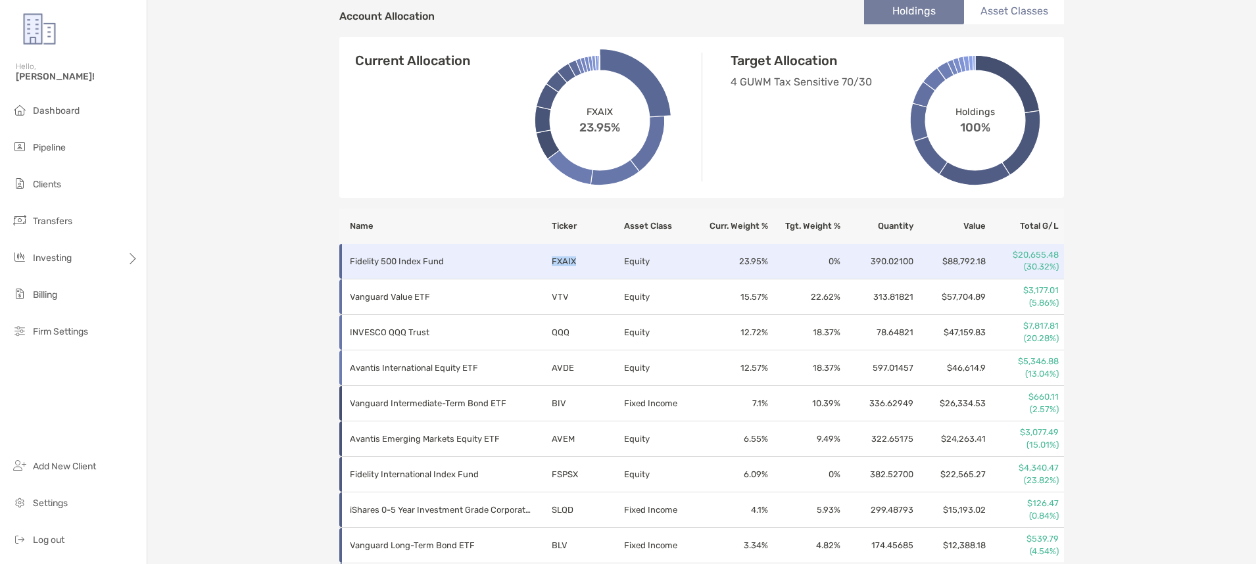
drag, startPoint x: 579, startPoint y: 268, endPoint x: 537, endPoint y: 267, distance: 42.1
click at [537, 267] on tr "Fidelity 500 Index Fund FXAIX Equity 23.95 % 0 % 390.02100 $88,792.18 $20,655.4…" at bounding box center [701, 262] width 725 height 36
copy tr "FXAIX"
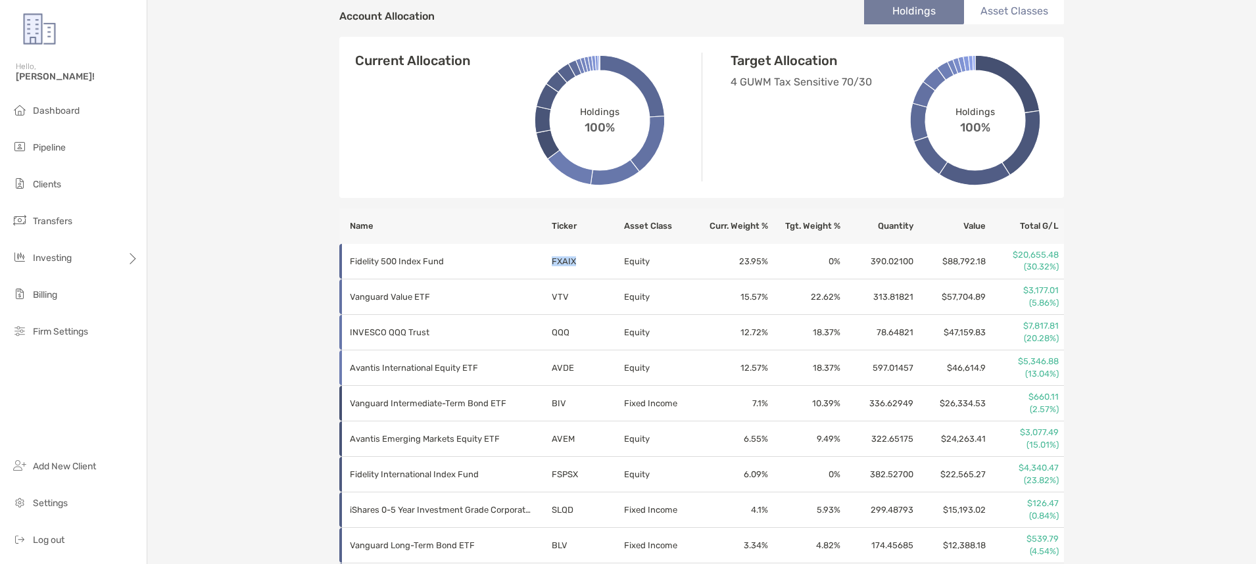
scroll to position [0, 0]
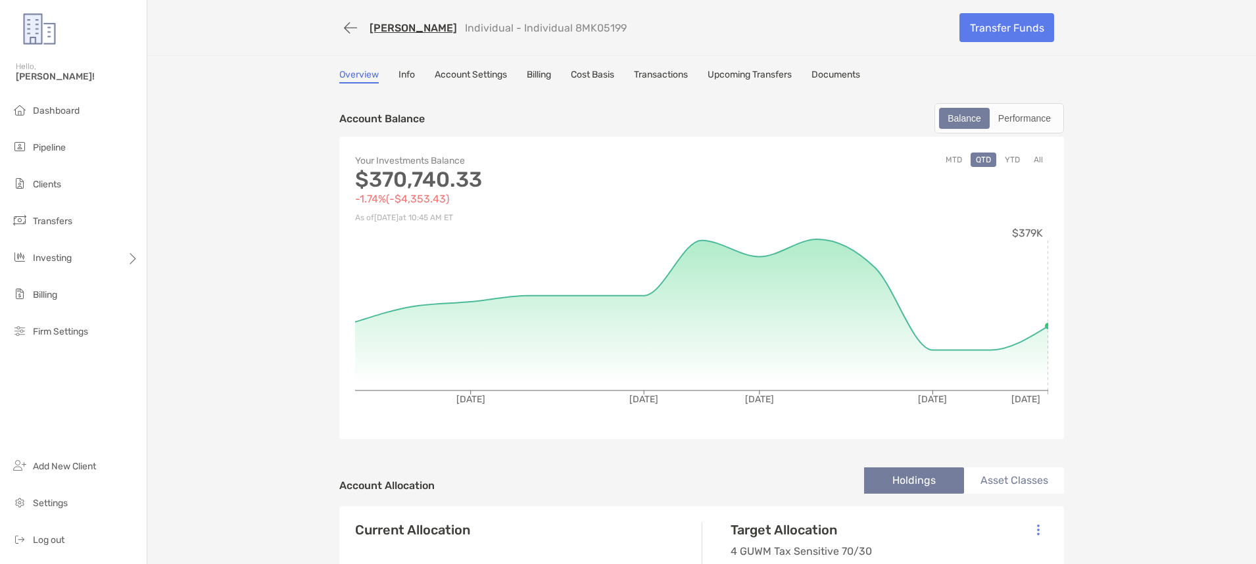
click at [667, 70] on link "Transactions" at bounding box center [661, 76] width 54 height 14
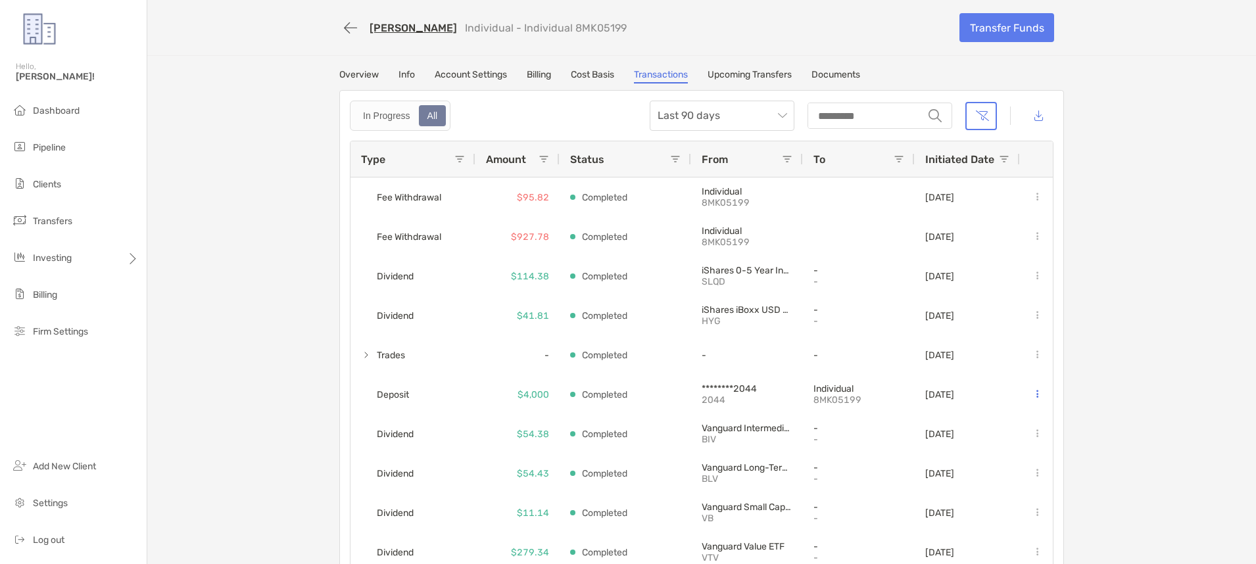
click at [599, 77] on link "Cost Basis" at bounding box center [592, 76] width 43 height 14
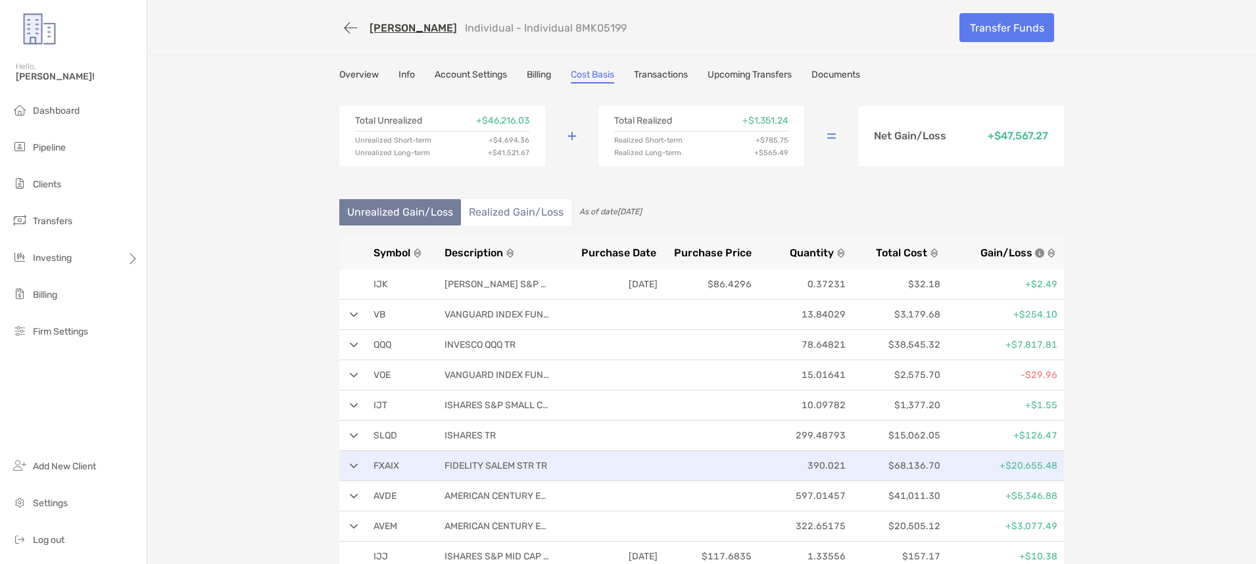
click at [872, 466] on p "$68,136.70" at bounding box center [895, 466] width 89 height 16
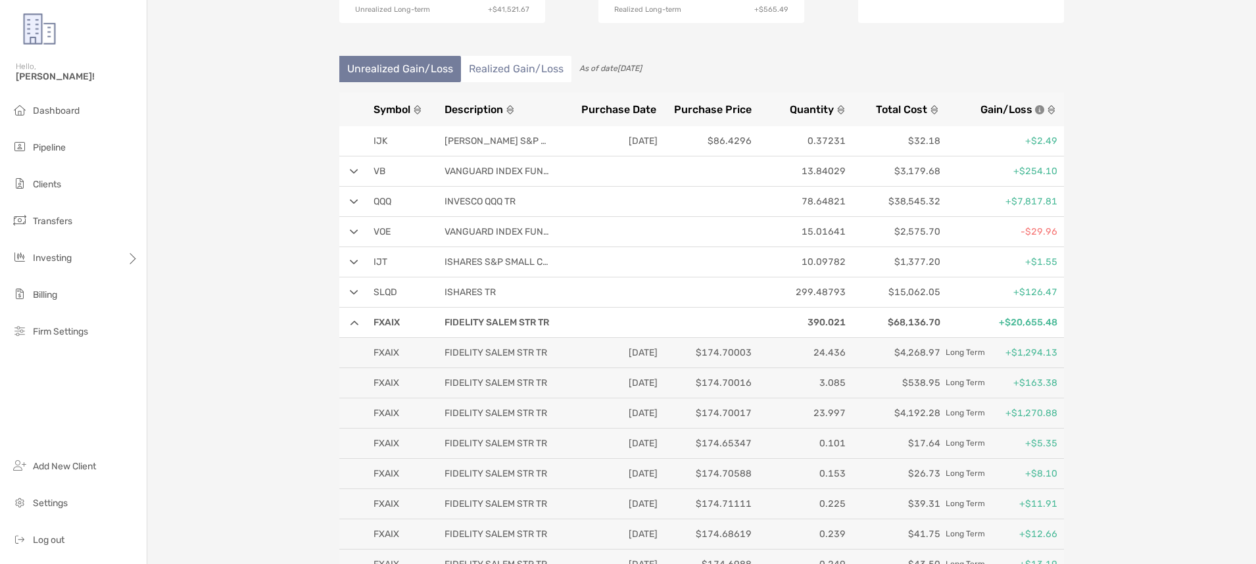
scroll to position [77, 0]
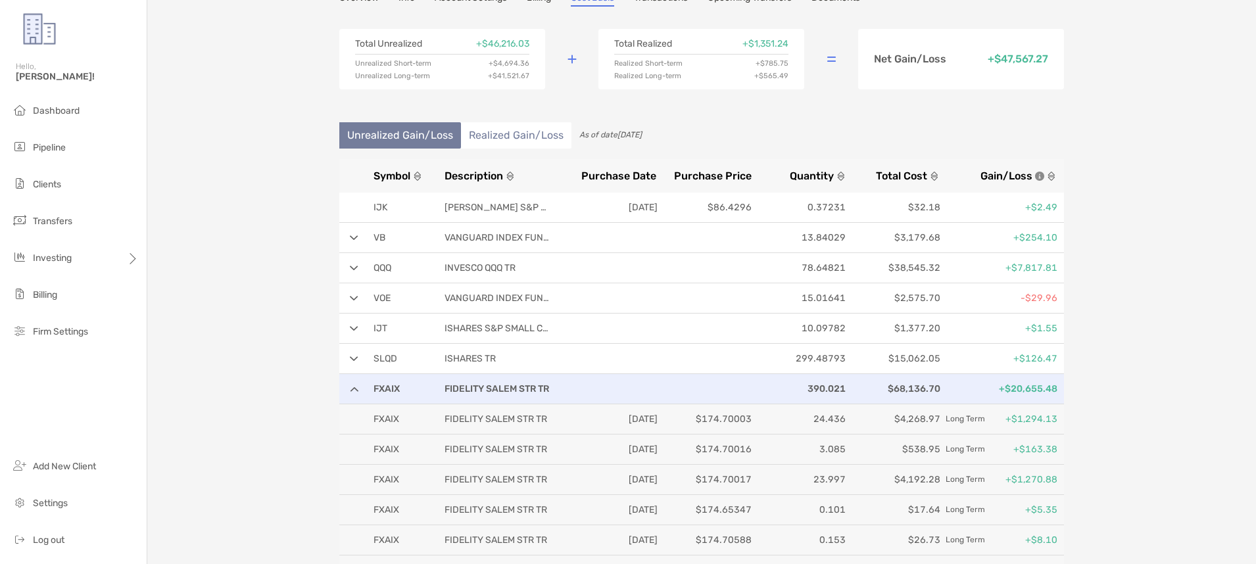
click at [360, 393] on div "FXAIX FIDELITY SALEM STR TR 390.021 $68,136.70 +$20,655.48" at bounding box center [701, 389] width 725 height 30
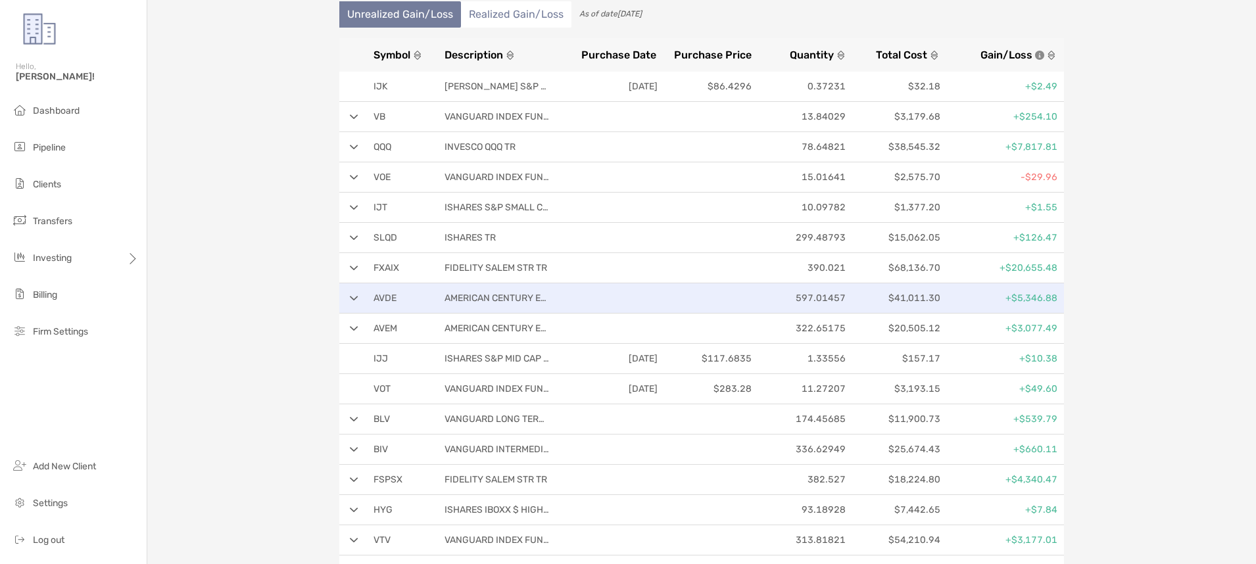
scroll to position [199, 0]
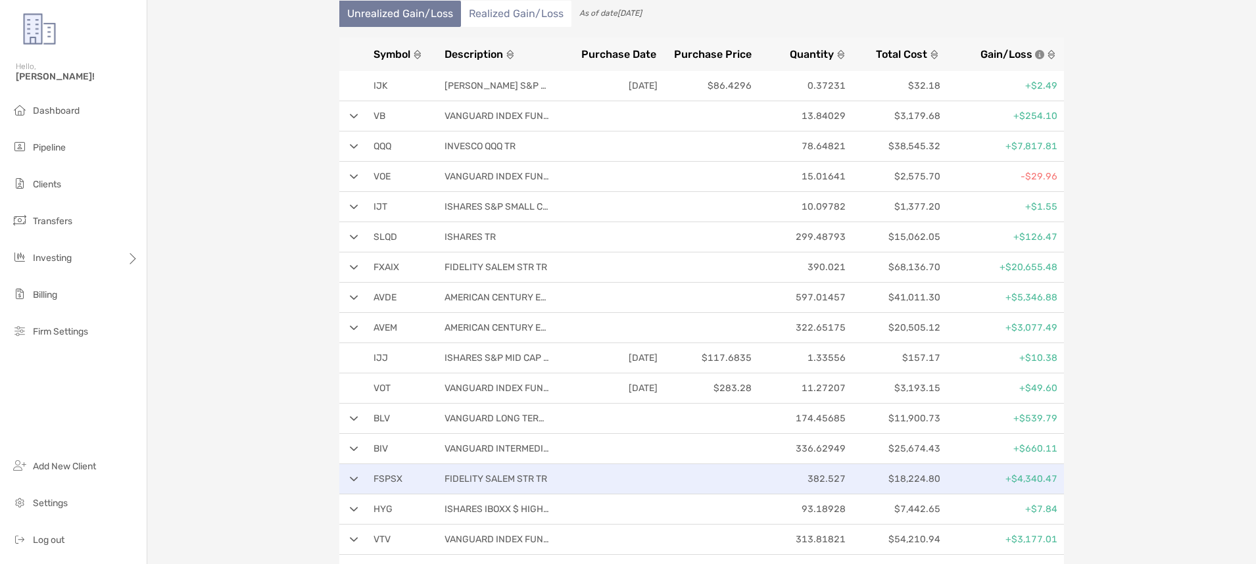
click at [820, 478] on p "382.527" at bounding box center [801, 479] width 89 height 16
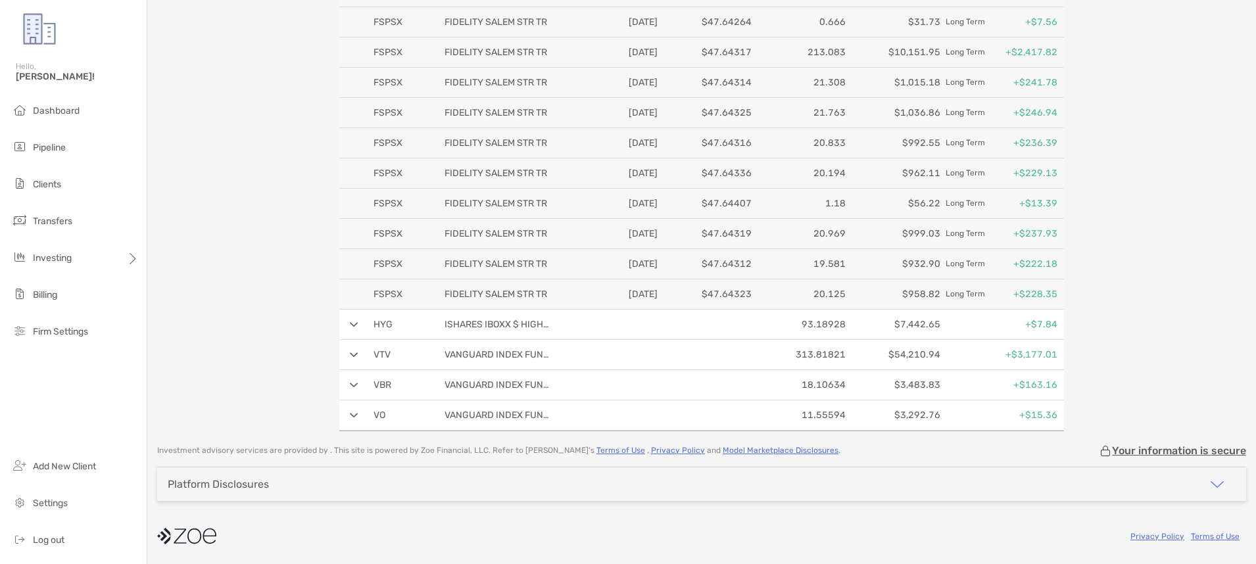
scroll to position [453, 0]
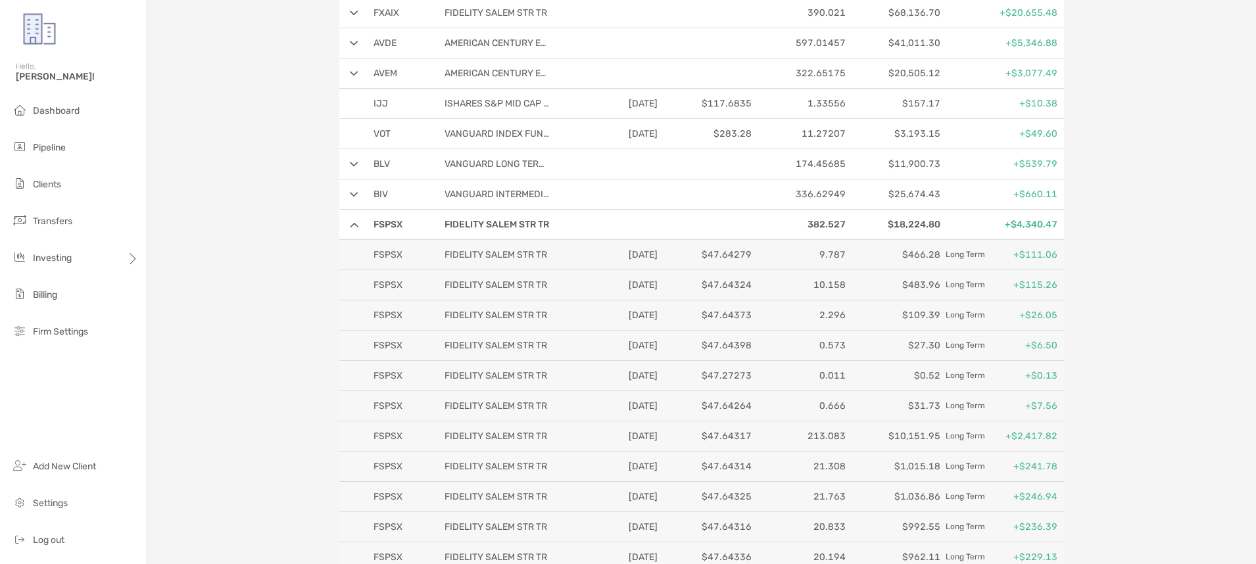
click at [352, 226] on img at bounding box center [354, 224] width 9 height 5
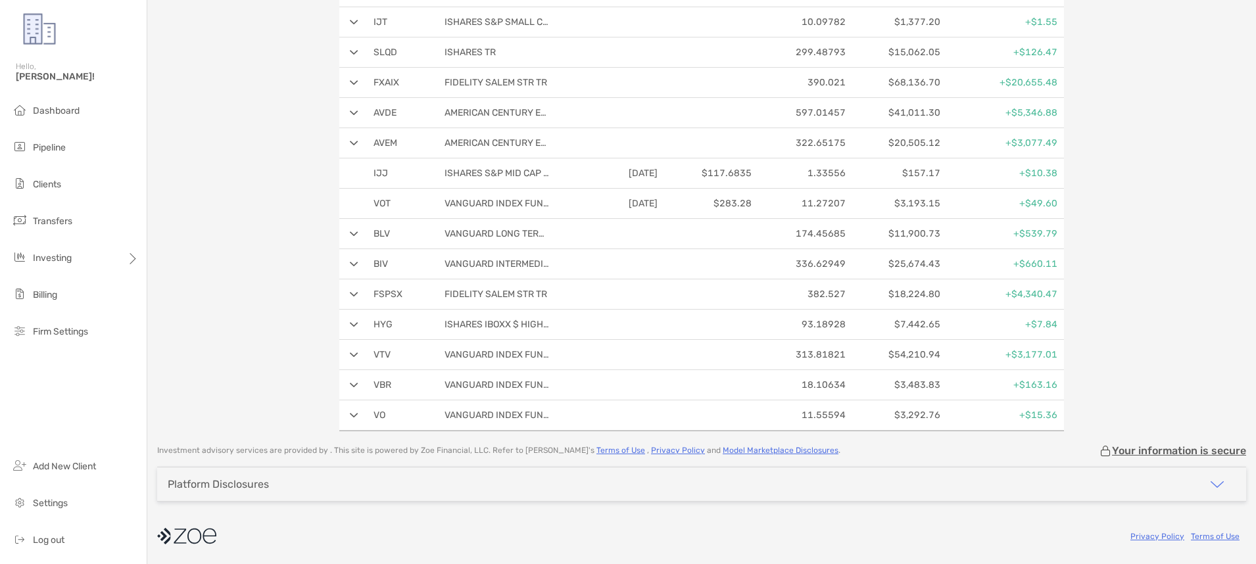
scroll to position [356, 0]
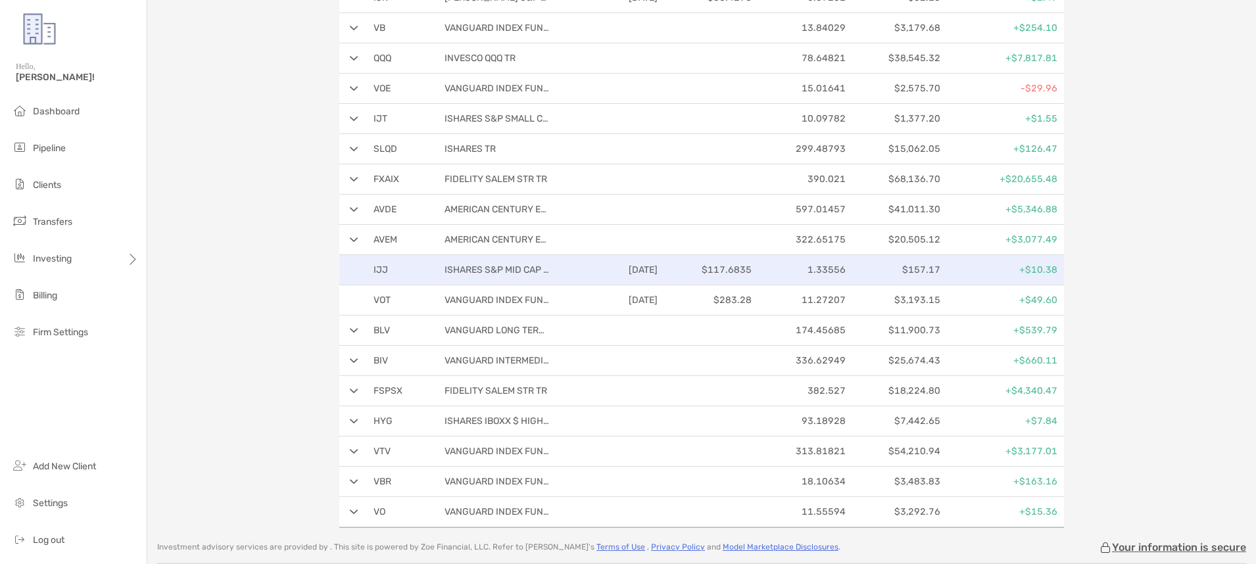
scroll to position [294, 0]
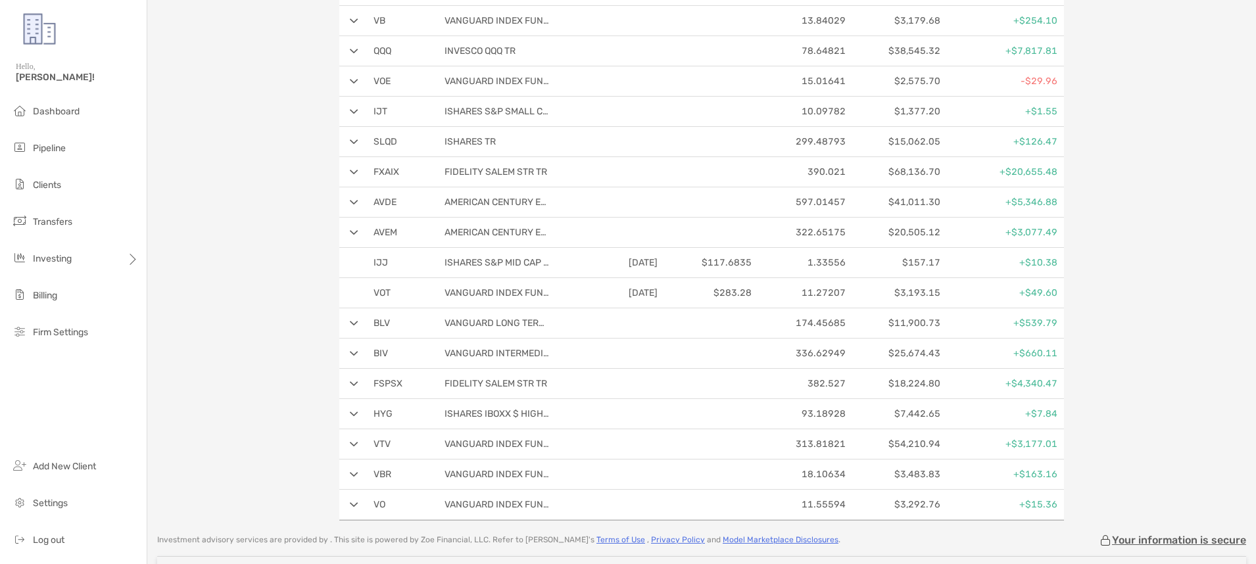
click at [352, 172] on img at bounding box center [354, 172] width 9 height 5
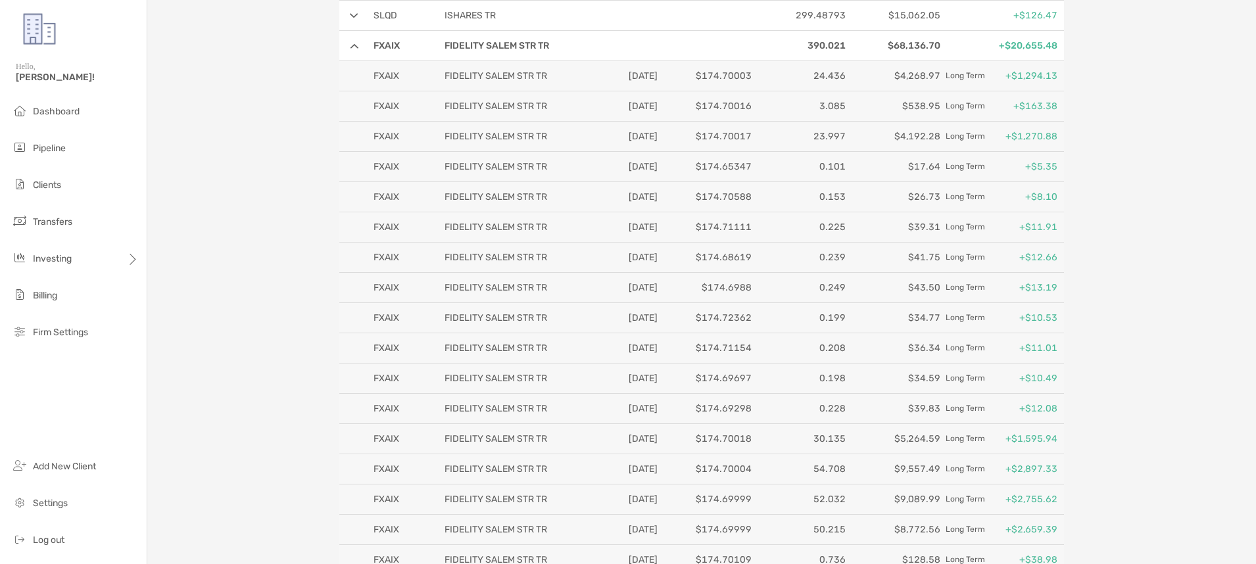
scroll to position [264, 0]
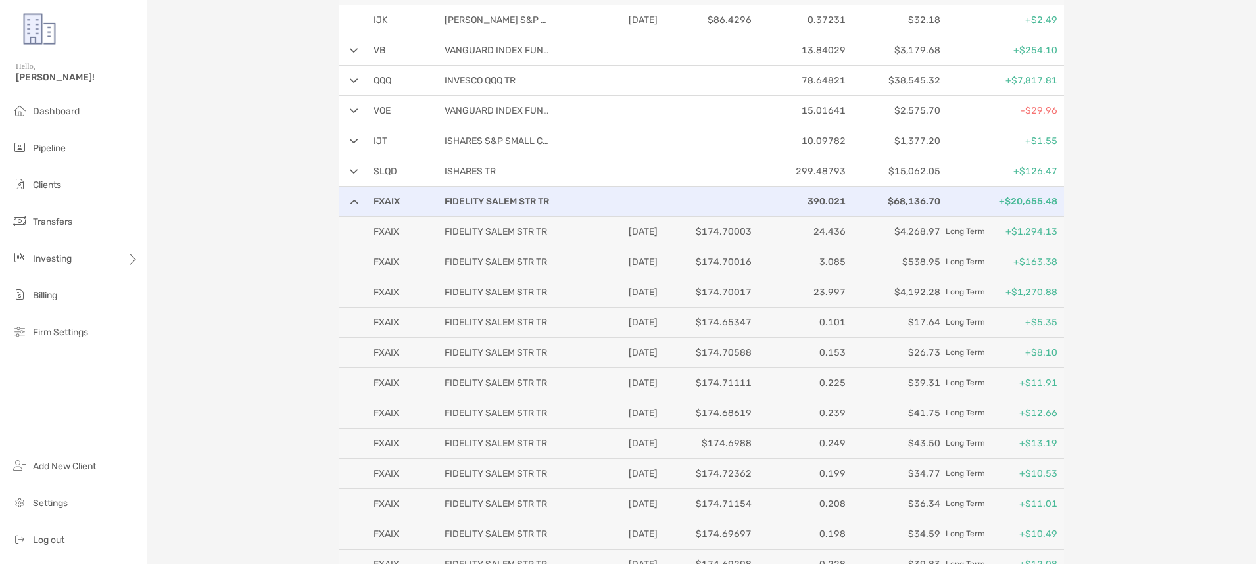
click at [915, 201] on p "$68,136.70" at bounding box center [895, 201] width 89 height 16
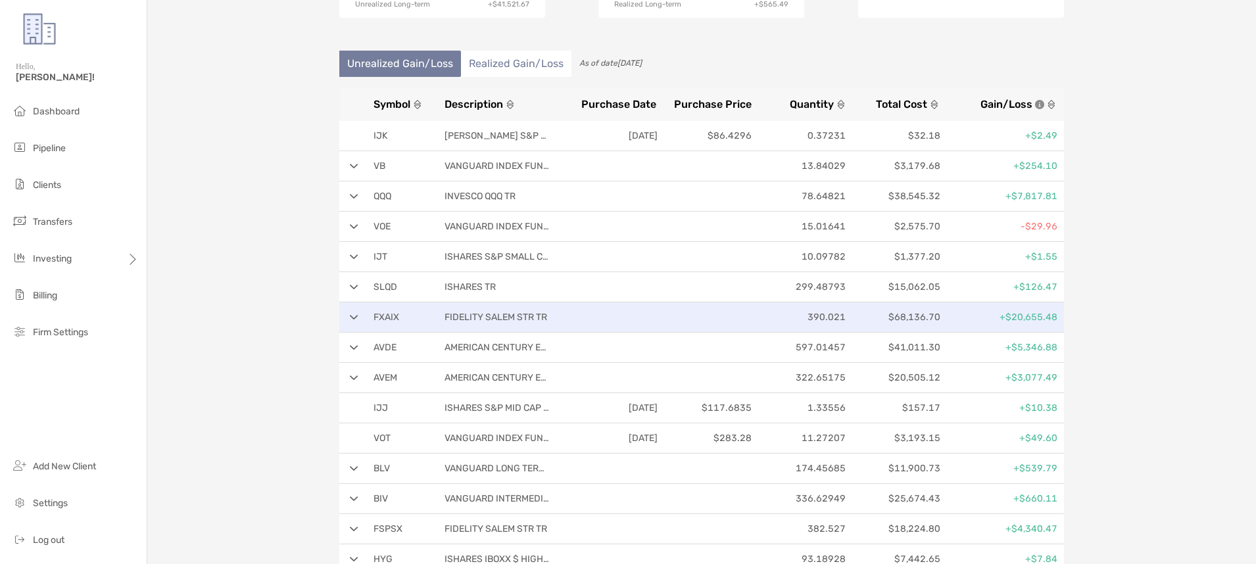
scroll to position [225, 0]
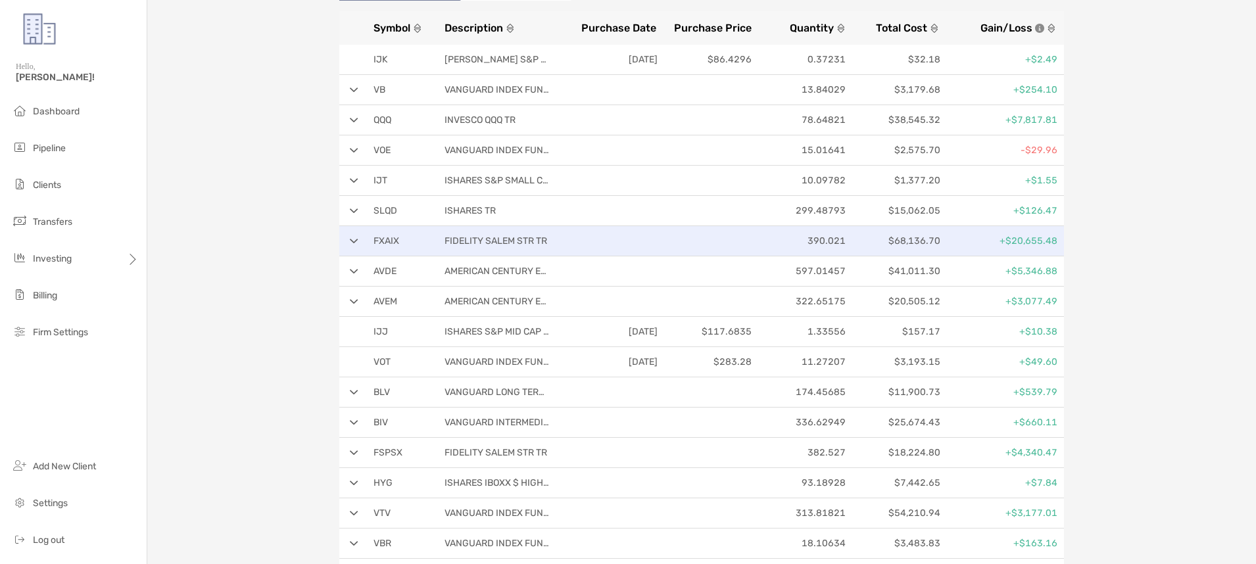
click at [352, 250] on div "FXAIX FIDELITY SALEM STR TR 390.021 $68,136.70 +$20,655.48" at bounding box center [701, 241] width 725 height 30
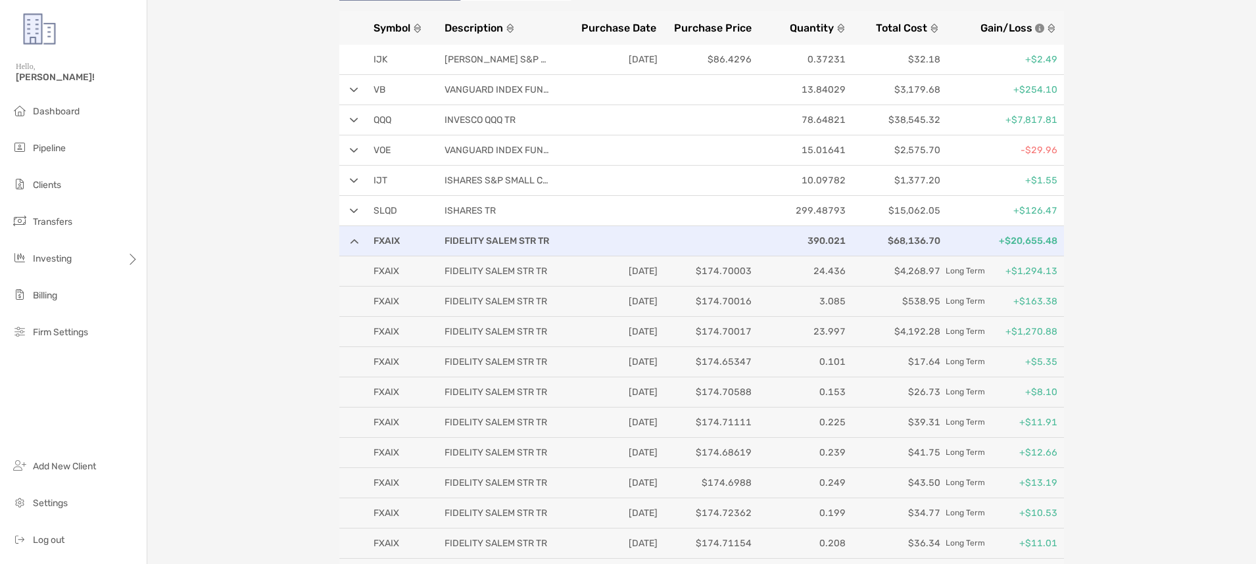
click at [354, 246] on div "FXAIX FIDELITY SALEM STR TR 390.021 $68,136.70 +$20,655.48" at bounding box center [701, 241] width 725 height 30
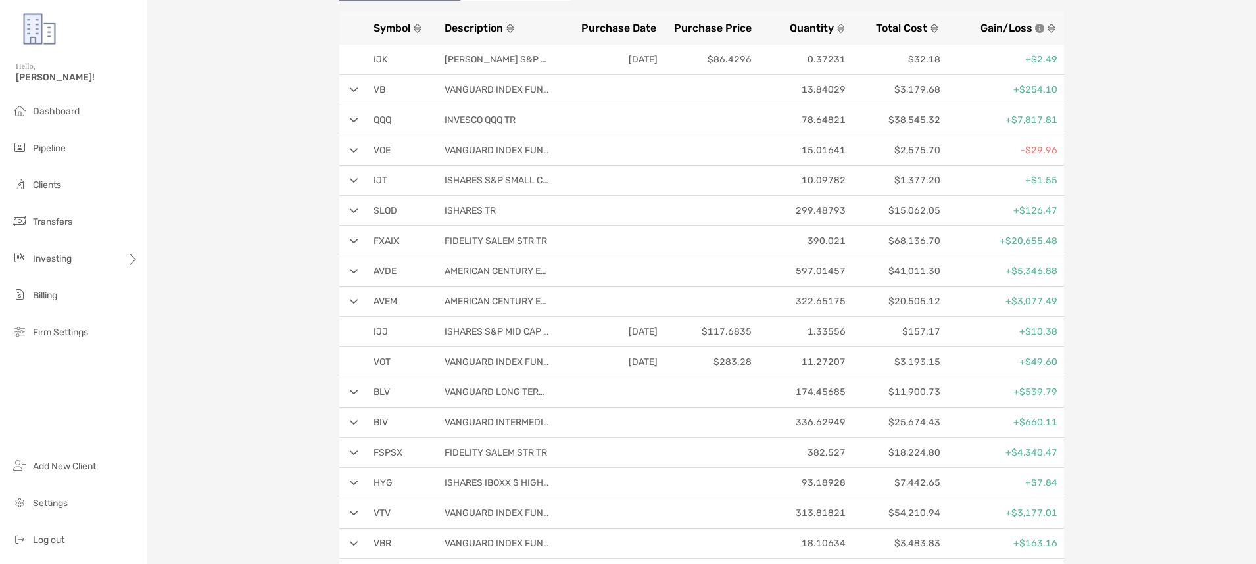
scroll to position [0, 0]
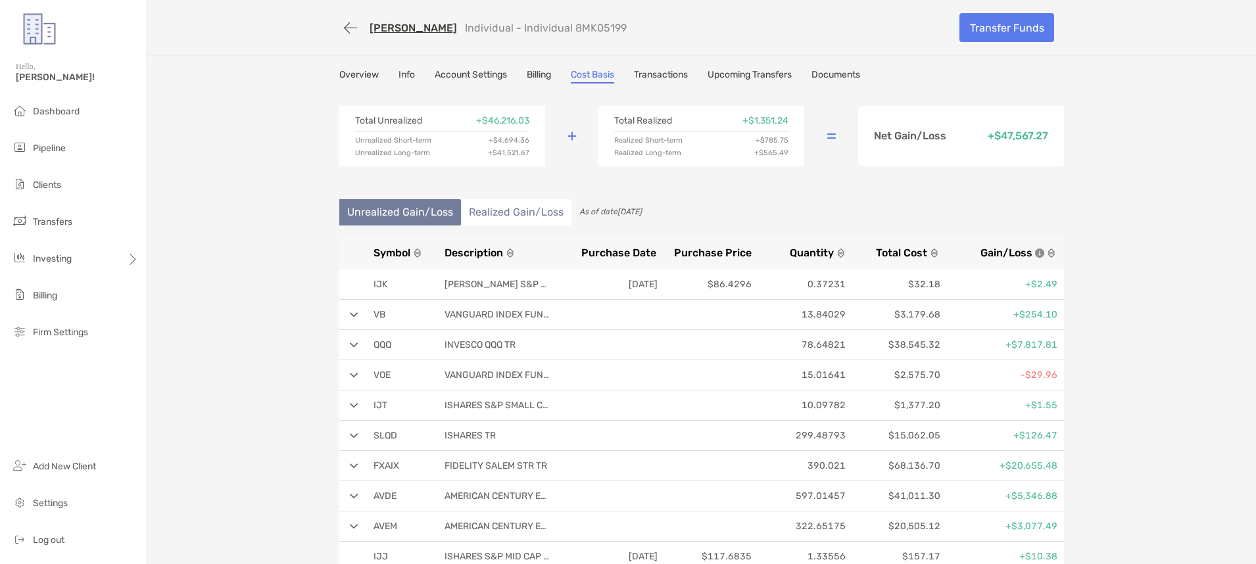
click at [371, 76] on link "Overview" at bounding box center [358, 76] width 39 height 14
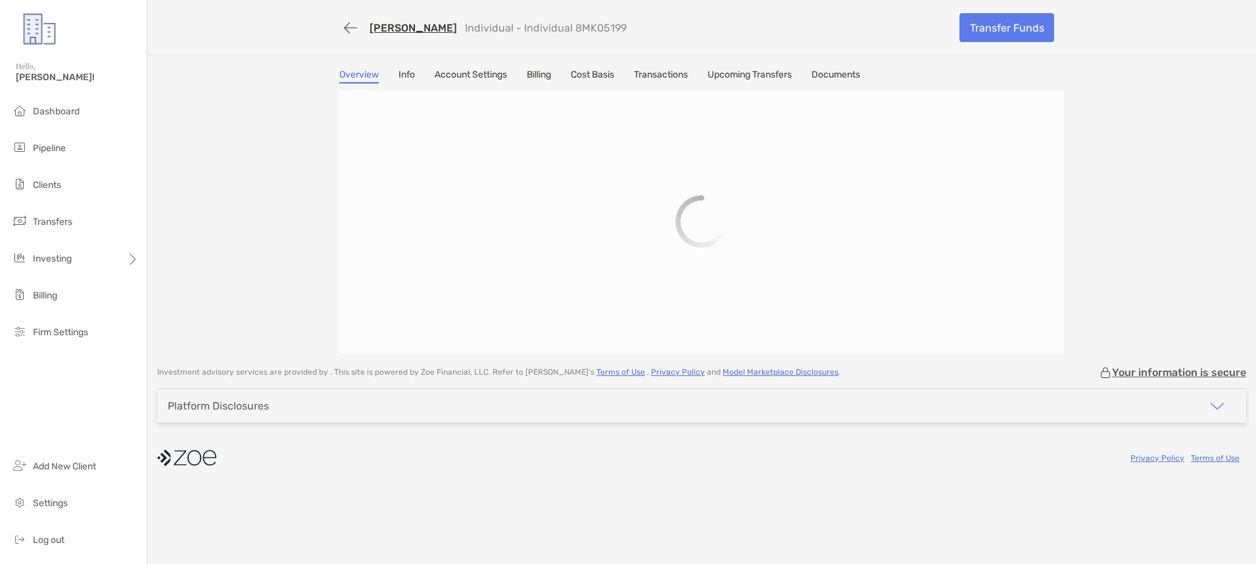
click at [611, 76] on link "Cost Basis" at bounding box center [592, 76] width 43 height 14
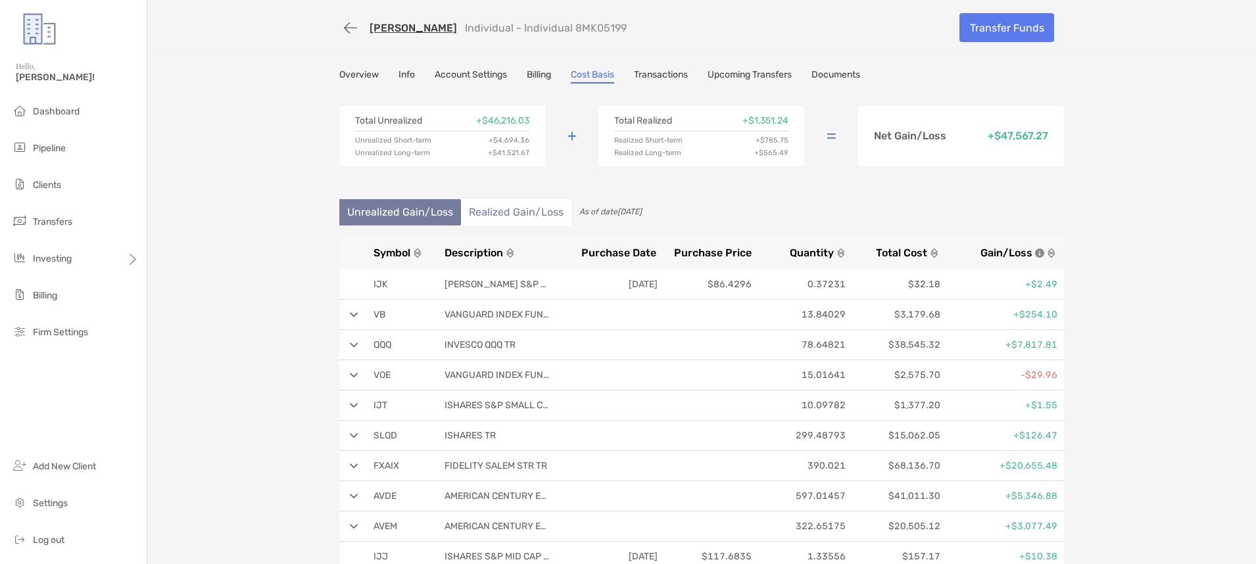
click at [496, 203] on li "Realized Gain/Loss" at bounding box center [516, 212] width 110 height 26
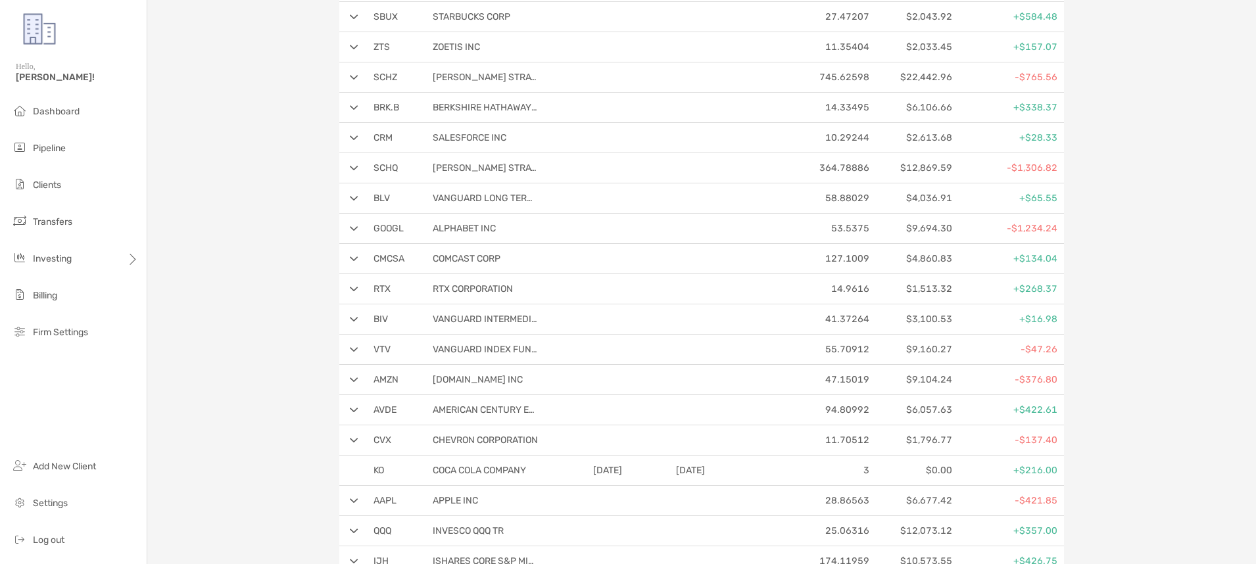
scroll to position [772, 0]
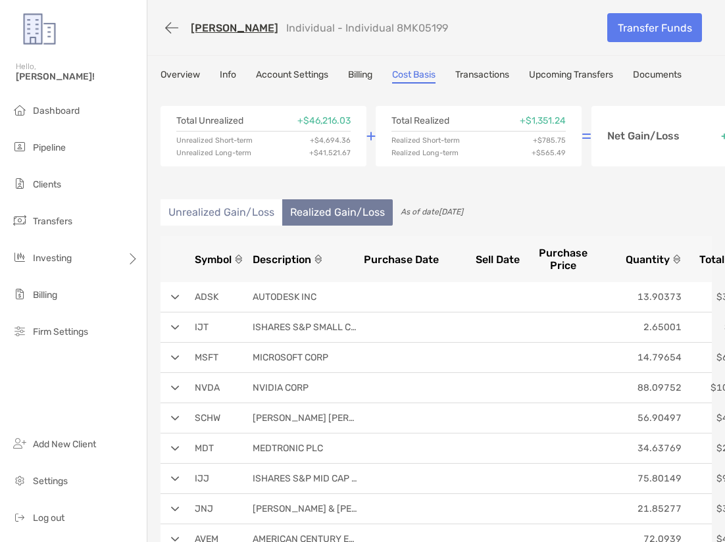
scroll to position [785, 0]
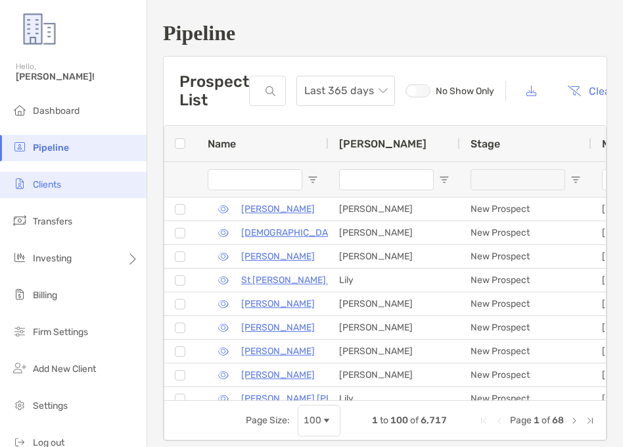
click at [66, 183] on li "Clients" at bounding box center [73, 185] width 147 height 26
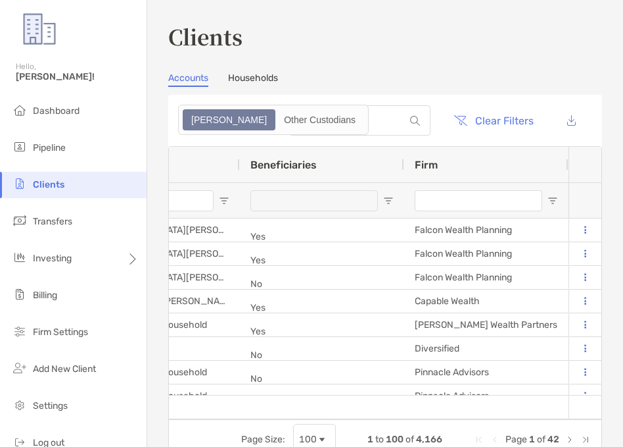
click at [462, 193] on input "Firm Filter Input" at bounding box center [479, 200] width 128 height 21
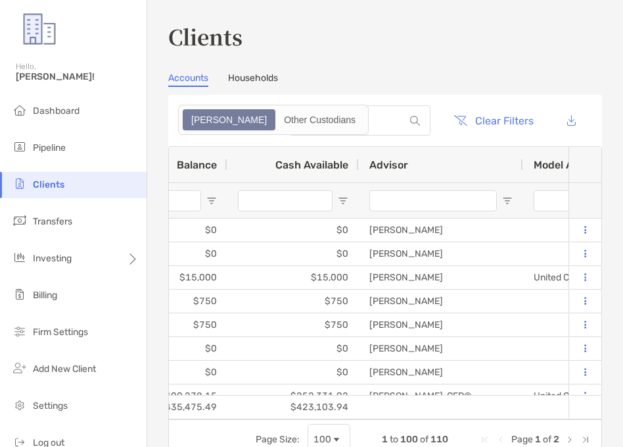
type input "**********"
click at [414, 199] on input "Advisor Filter Input" at bounding box center [434, 200] width 128 height 21
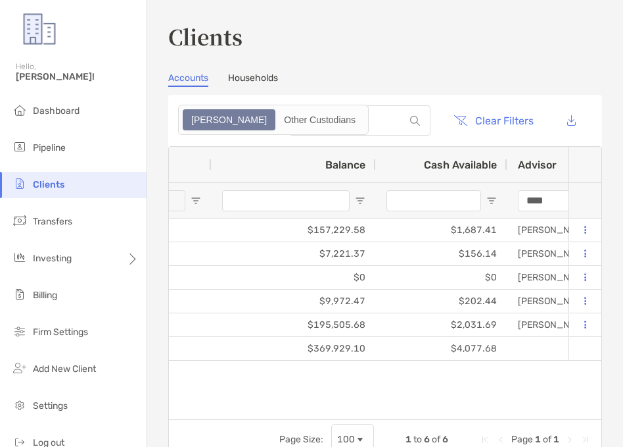
type input "***"
click at [489, 68] on div "Clients Accounts Households Zoe Other Custodians Clear Filters 1 to 6 of 6. Pag…" at bounding box center [385, 240] width 434 height 438
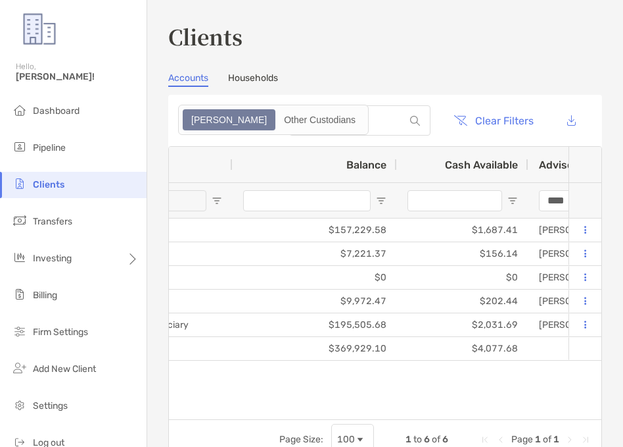
scroll to position [0, 362]
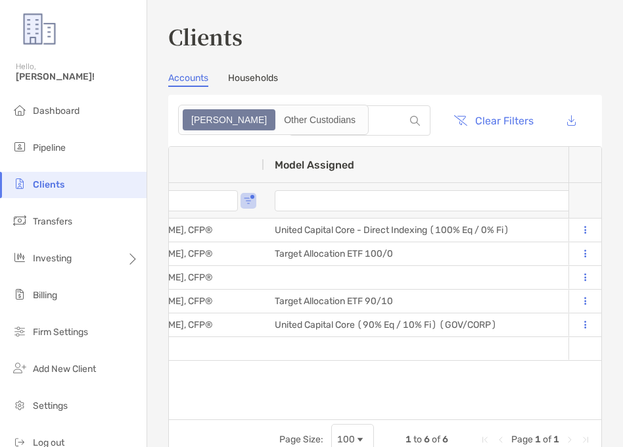
click at [458, 27] on h3 "Clients" at bounding box center [385, 36] width 434 height 30
